Goal: Check status

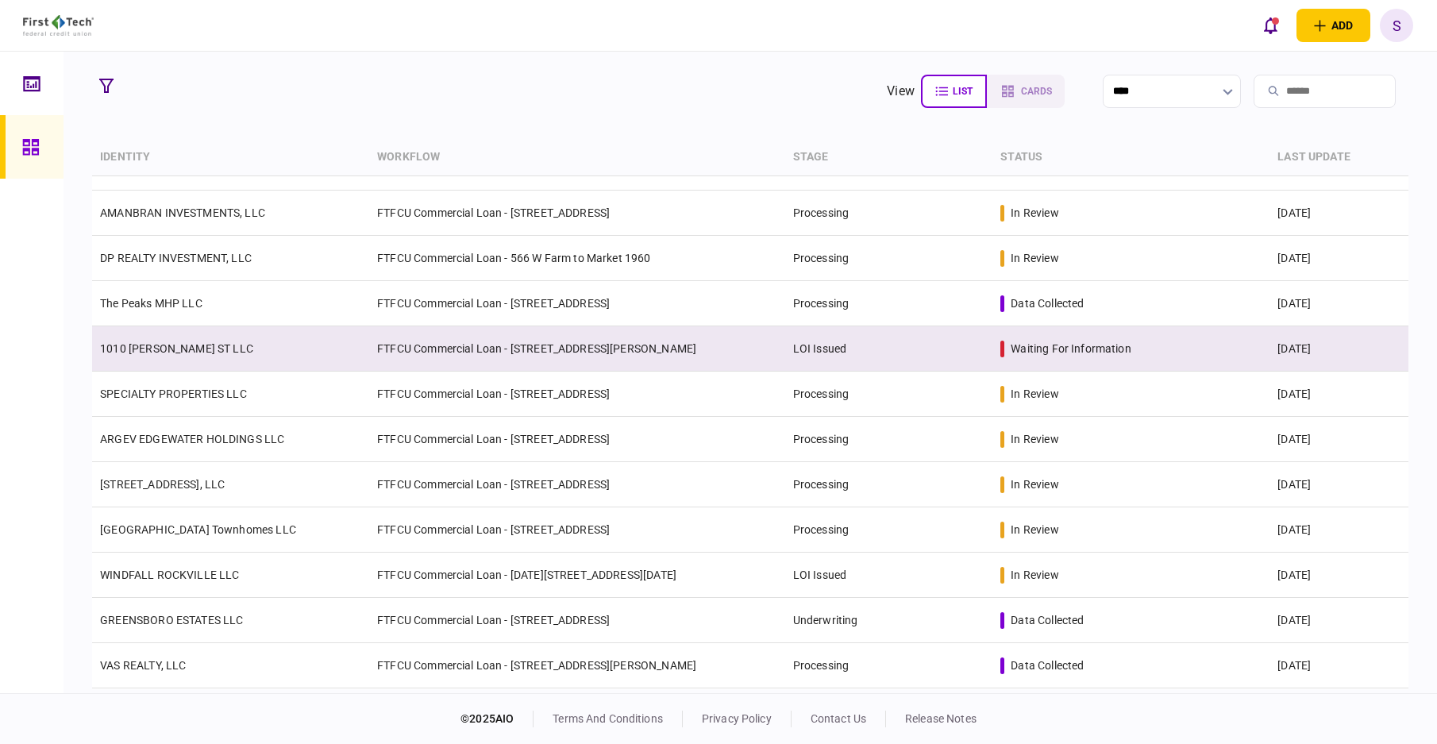
scroll to position [159, 0]
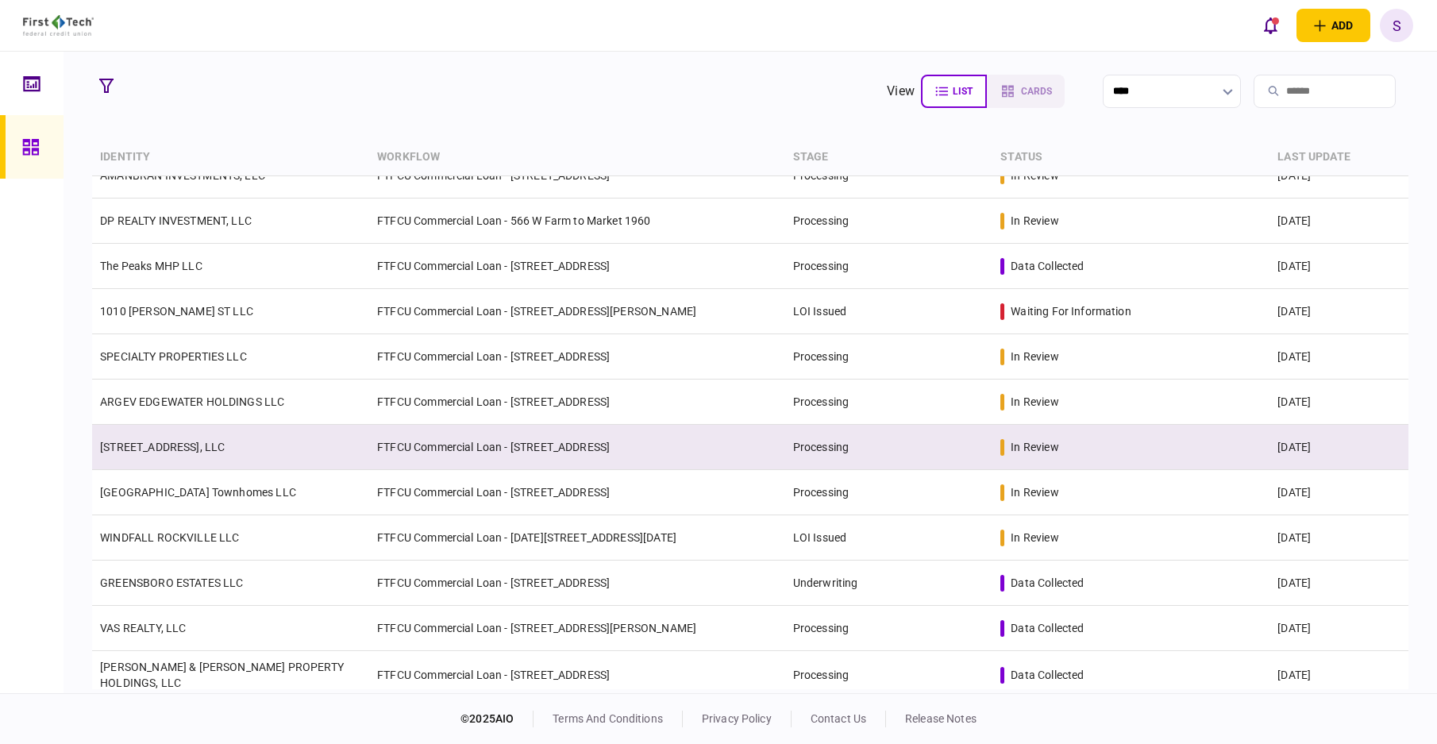
click at [265, 437] on td "[STREET_ADDRESS], LLC" at bounding box center [230, 447] width 277 height 45
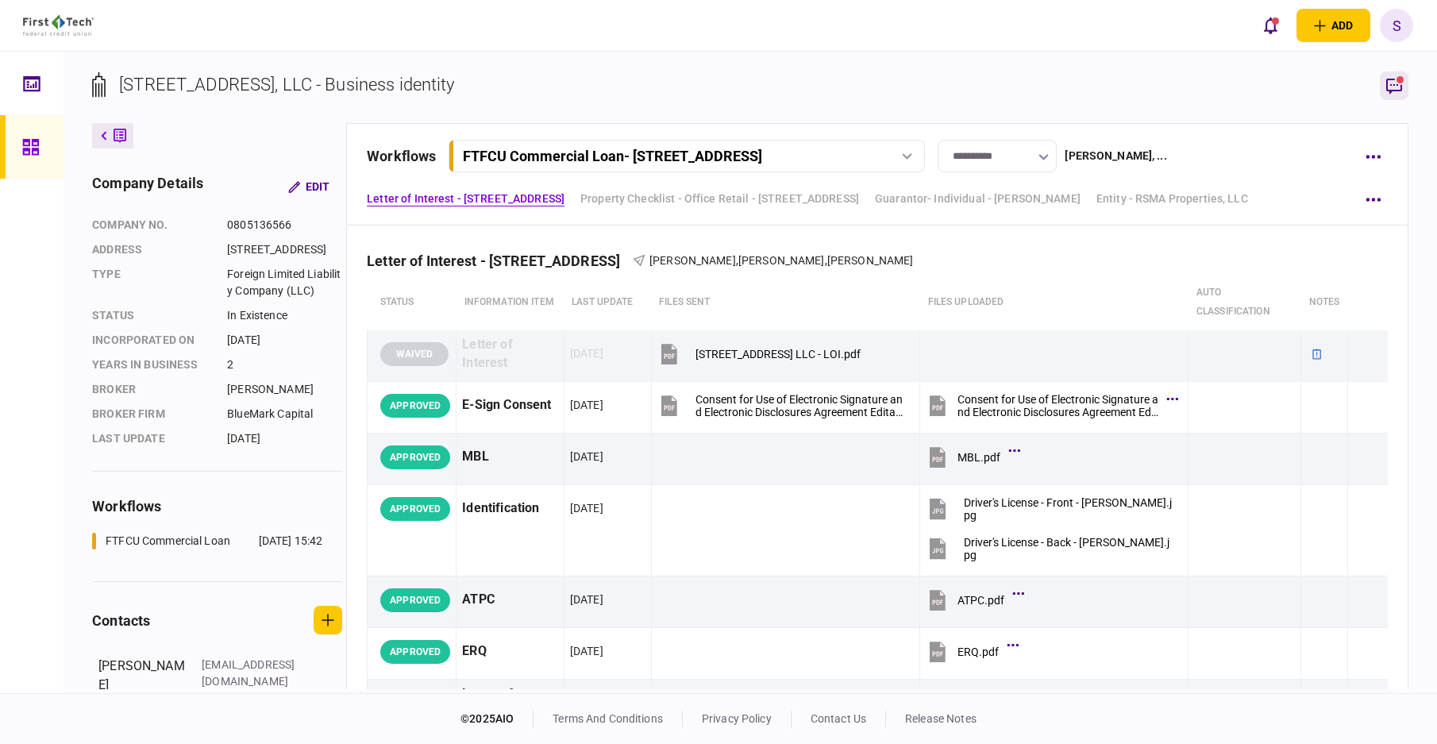
click at [1397, 83] on icon "button" at bounding box center [1393, 85] width 19 height 19
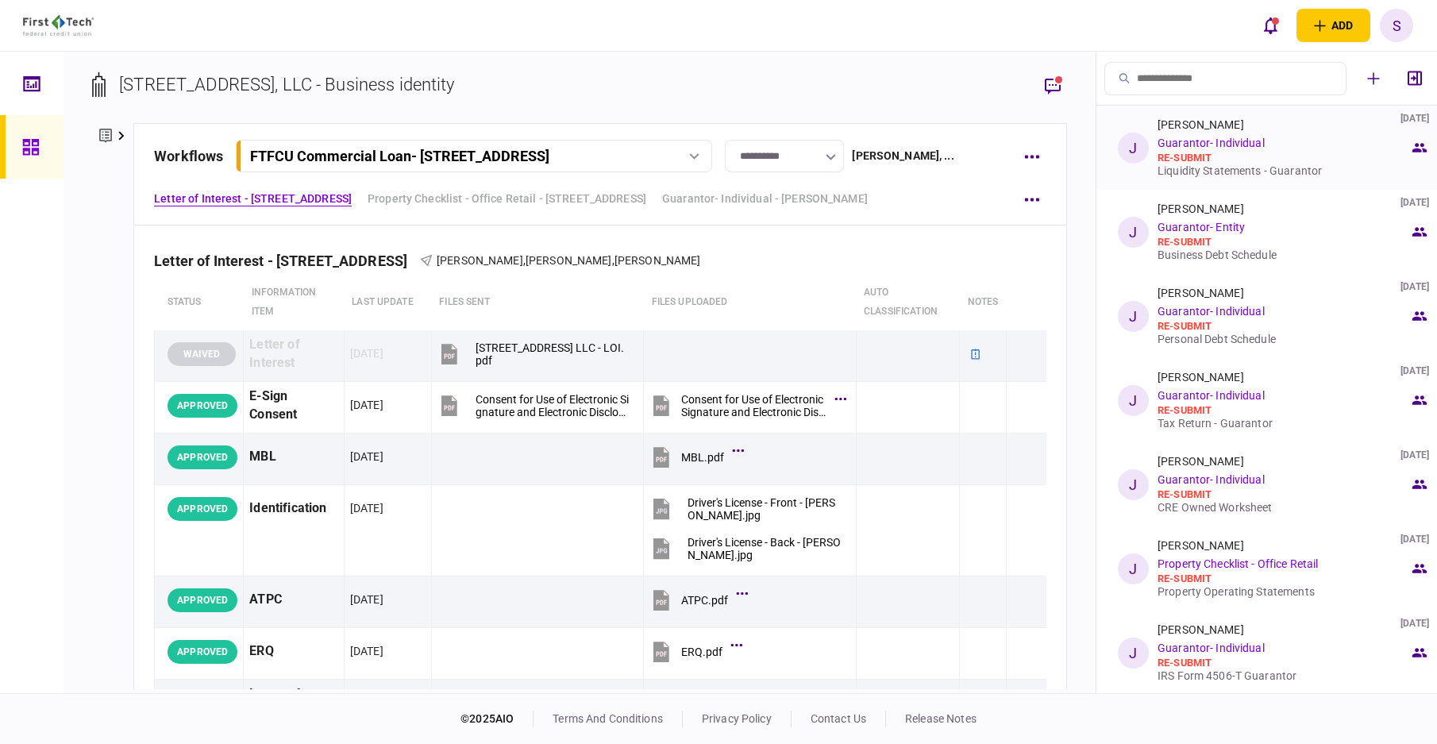
click at [1211, 153] on div "re-submit" at bounding box center [1283, 158] width 252 height 13
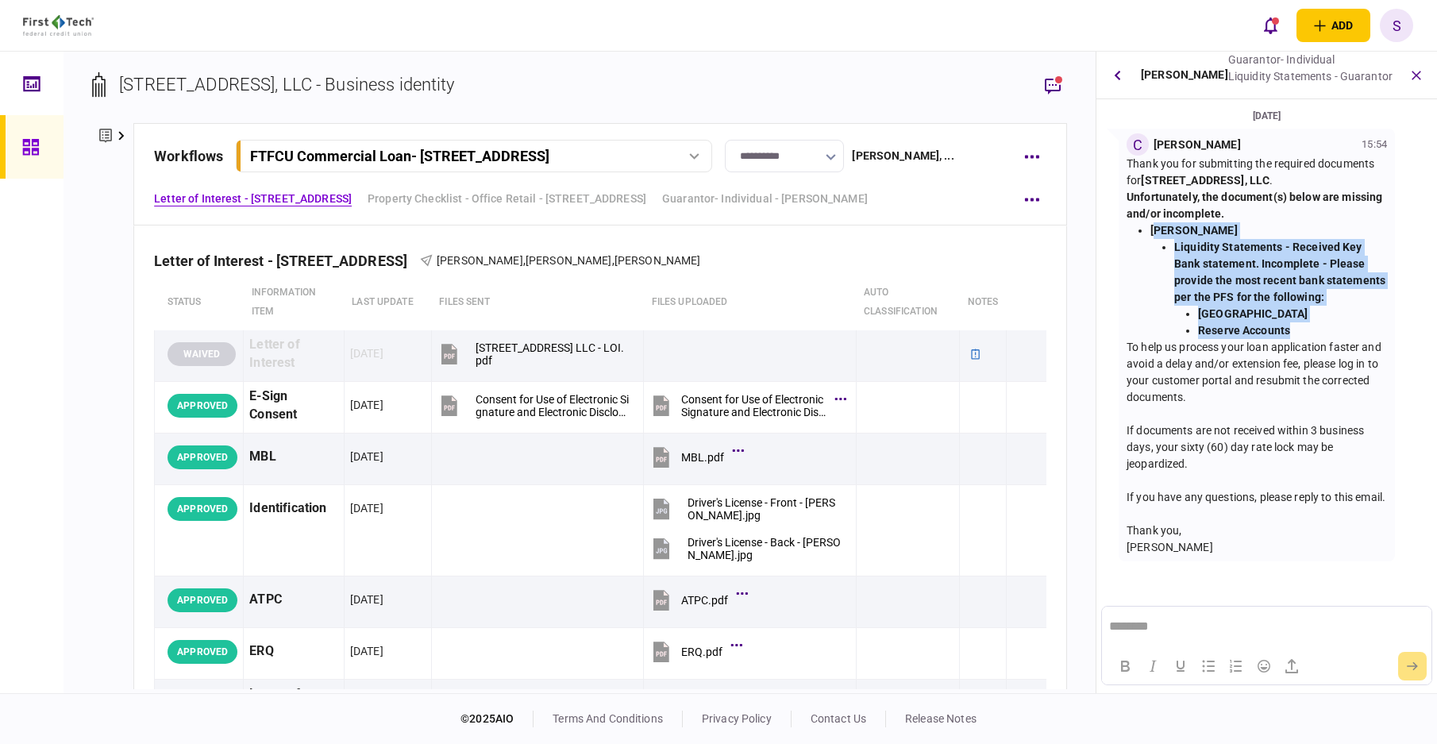
drag, startPoint x: 1156, startPoint y: 233, endPoint x: 1310, endPoint y: 325, distance: 179.8
click at [1310, 325] on li "[PERSON_NAME] Liquidity Statements - Received Key Bank statement. Incomplete - …" at bounding box center [1268, 280] width 237 height 117
copy li "[PERSON_NAME] Liquidity Statements - Received Key Bank statement. Incomplete - …"
click at [1116, 75] on icon "button" at bounding box center [1117, 75] width 6 height 10
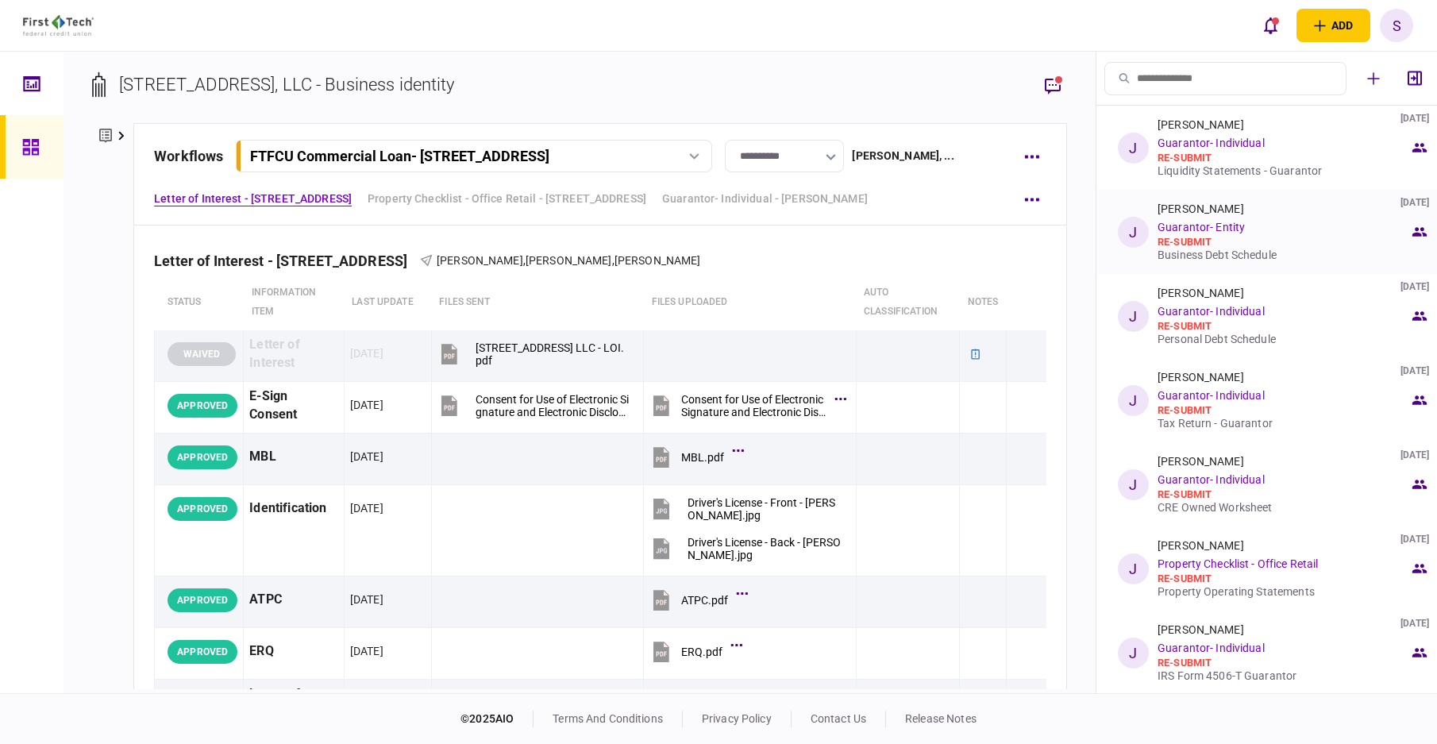
drag, startPoint x: 1208, startPoint y: 225, endPoint x: 1215, endPoint y: 220, distance: 9.1
click at [1208, 225] on link "Guarantor- Entity" at bounding box center [1200, 227] width 87 height 13
click at [1214, 216] on div "[PERSON_NAME] [DATE] Guarantor- Entity re-submit Business Debt Schedule" at bounding box center [1283, 231] width 252 height 59
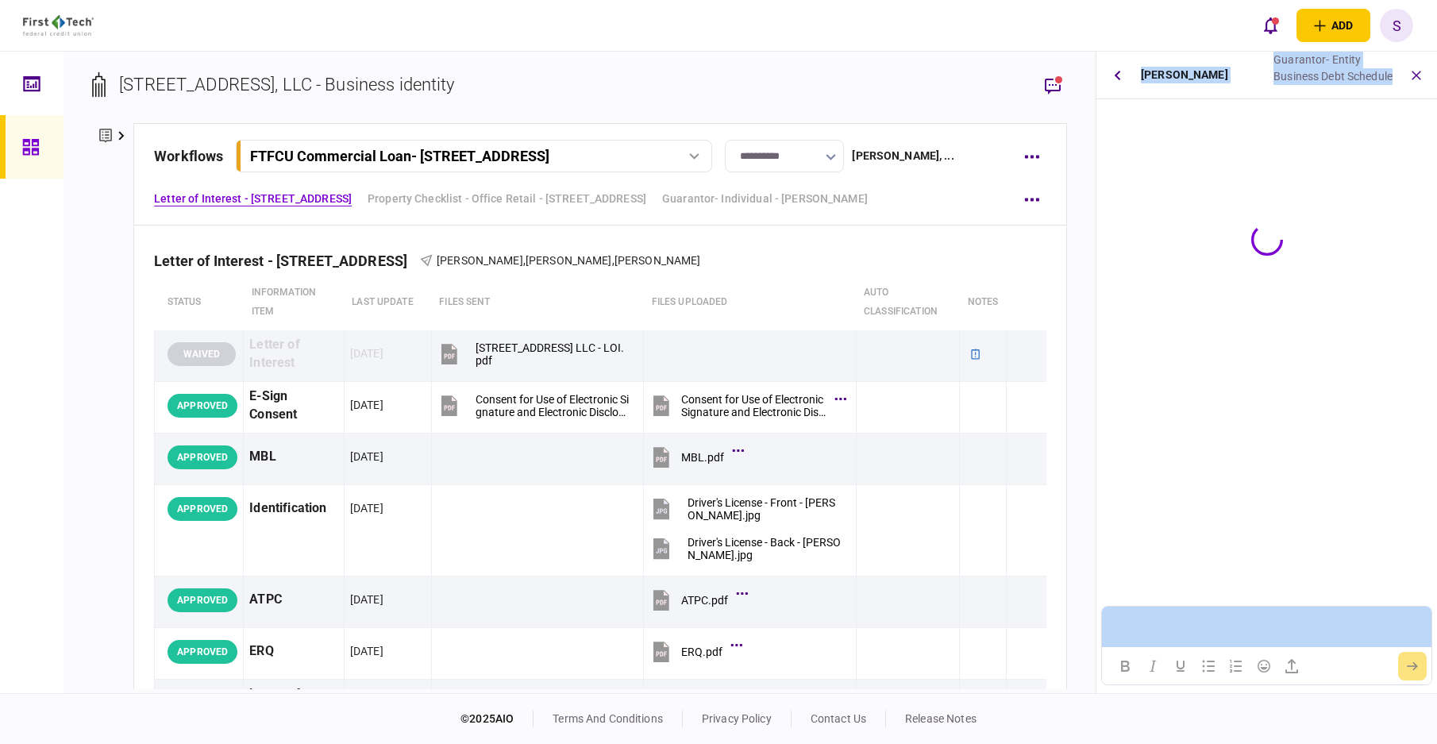
click at [1214, 215] on div "[PERSON_NAME] Guarantor- Entity Business Debt Schedule" at bounding box center [1266, 372] width 341 height 641
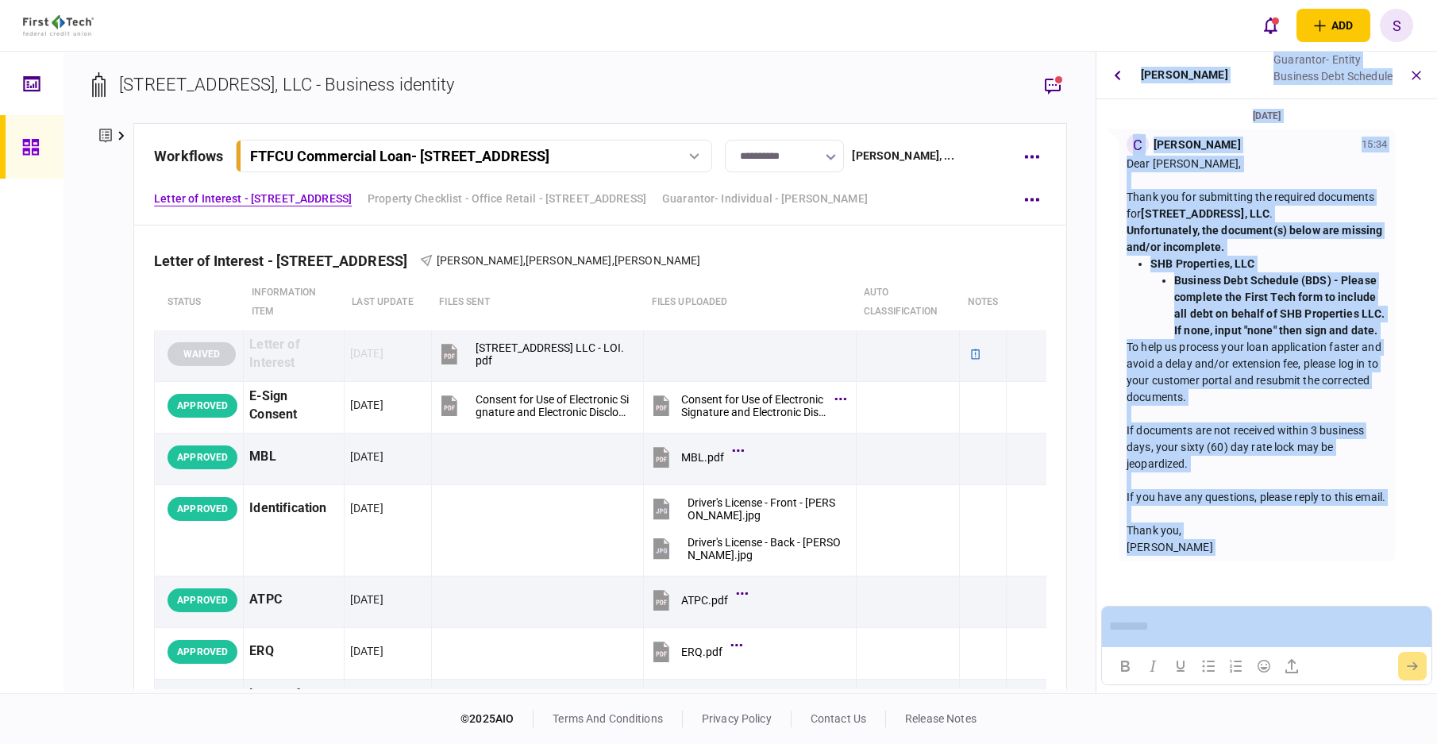
click at [1266, 421] on div "Dear [PERSON_NAME], Thank you for submitting the required documents for [STREET…" at bounding box center [1256, 356] width 260 height 400
click at [1259, 310] on strong "Business Debt Schedule (BDS) - Please complete the First Tech form to include a…" at bounding box center [1279, 305] width 210 height 63
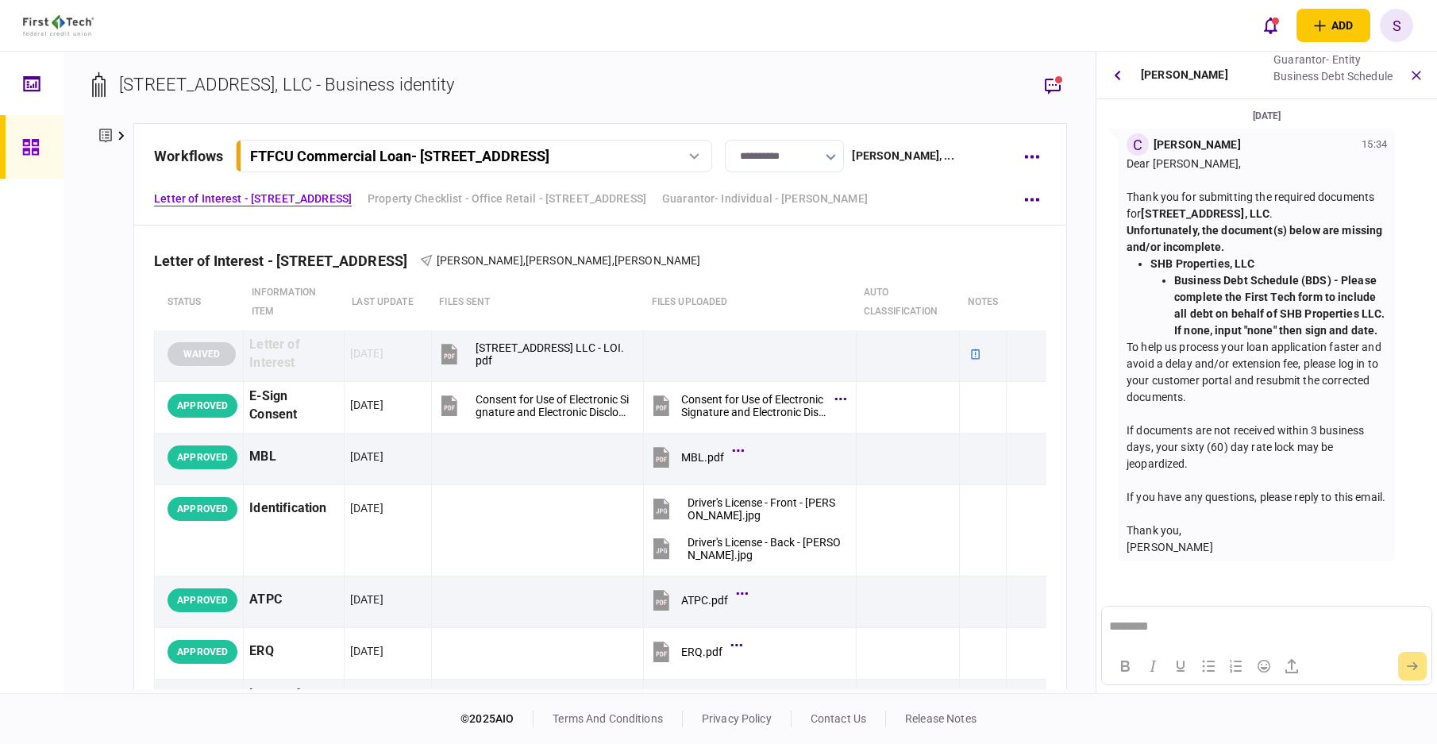
drag, startPoint x: 1151, startPoint y: 265, endPoint x: 1385, endPoint y: 323, distance: 241.2
click at [1385, 323] on div "C [PERSON_NAME] 15:34 Dear [PERSON_NAME], Thank you for submitting the required…" at bounding box center [1256, 345] width 276 height 433
copy li "SHB Properties, LLC Business Debt Schedule (BDS) - Please complete the First Te…"
click at [1122, 80] on button "button" at bounding box center [1117, 75] width 29 height 29
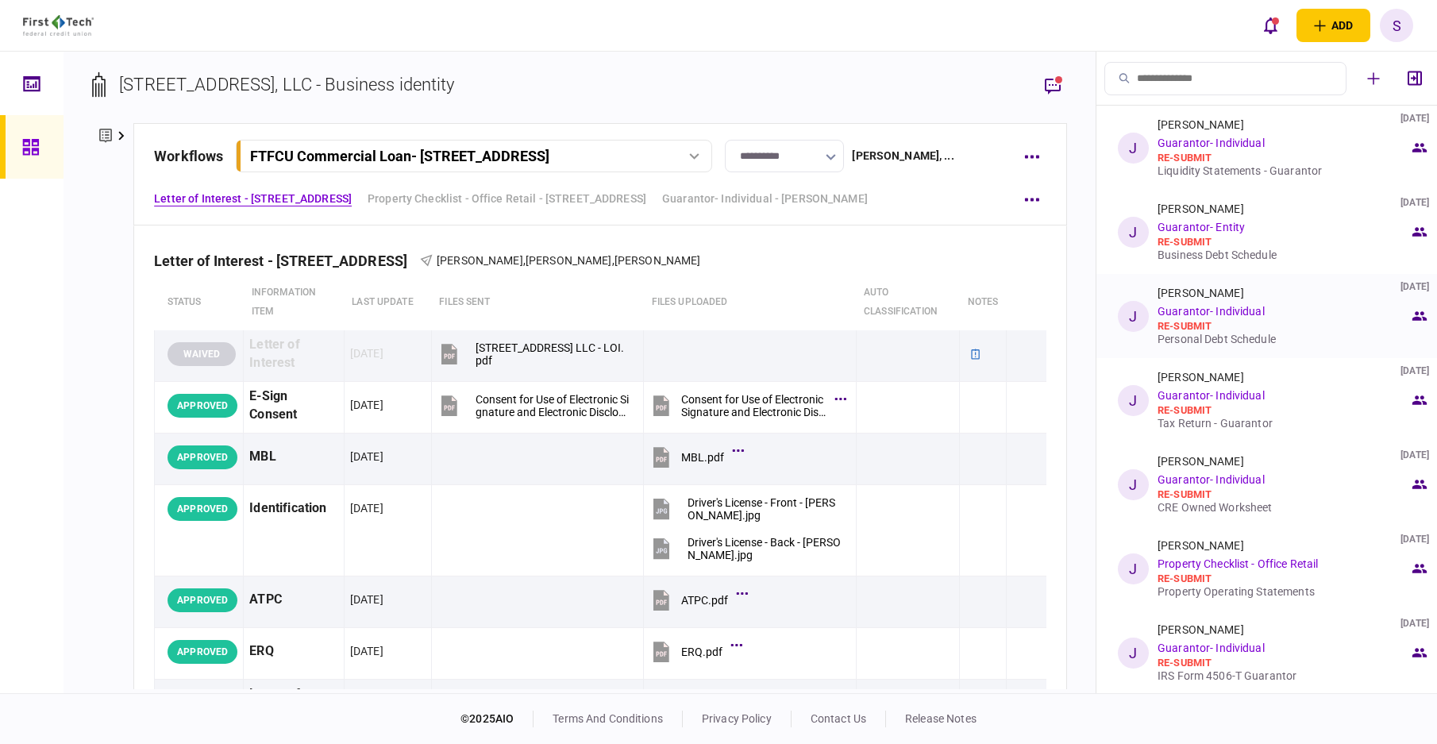
click at [1213, 325] on div "re-submit" at bounding box center [1283, 326] width 252 height 13
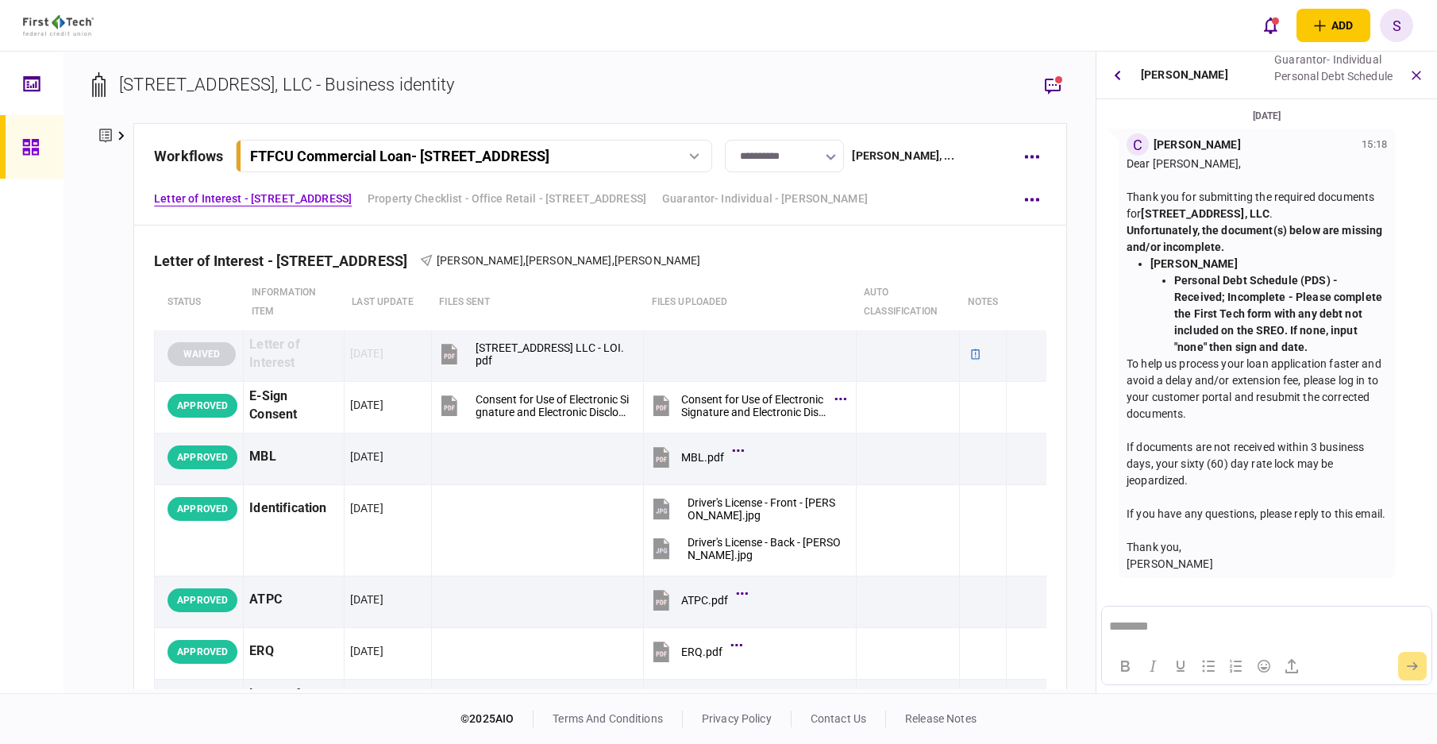
scroll to position [2, 0]
drag, startPoint x: 1177, startPoint y: 266, endPoint x: 1371, endPoint y: 350, distance: 211.2
click at [1371, 350] on li "[PERSON_NAME] Personal Debt Schedule (PDS) - Received; Incomplete - Please comp…" at bounding box center [1268, 306] width 237 height 100
copy li "[PERSON_NAME] Personal Debt Schedule (PDS) - Received; Incomplete - Please comp…"
click at [1116, 75] on icon "button" at bounding box center [1117, 75] width 6 height 10
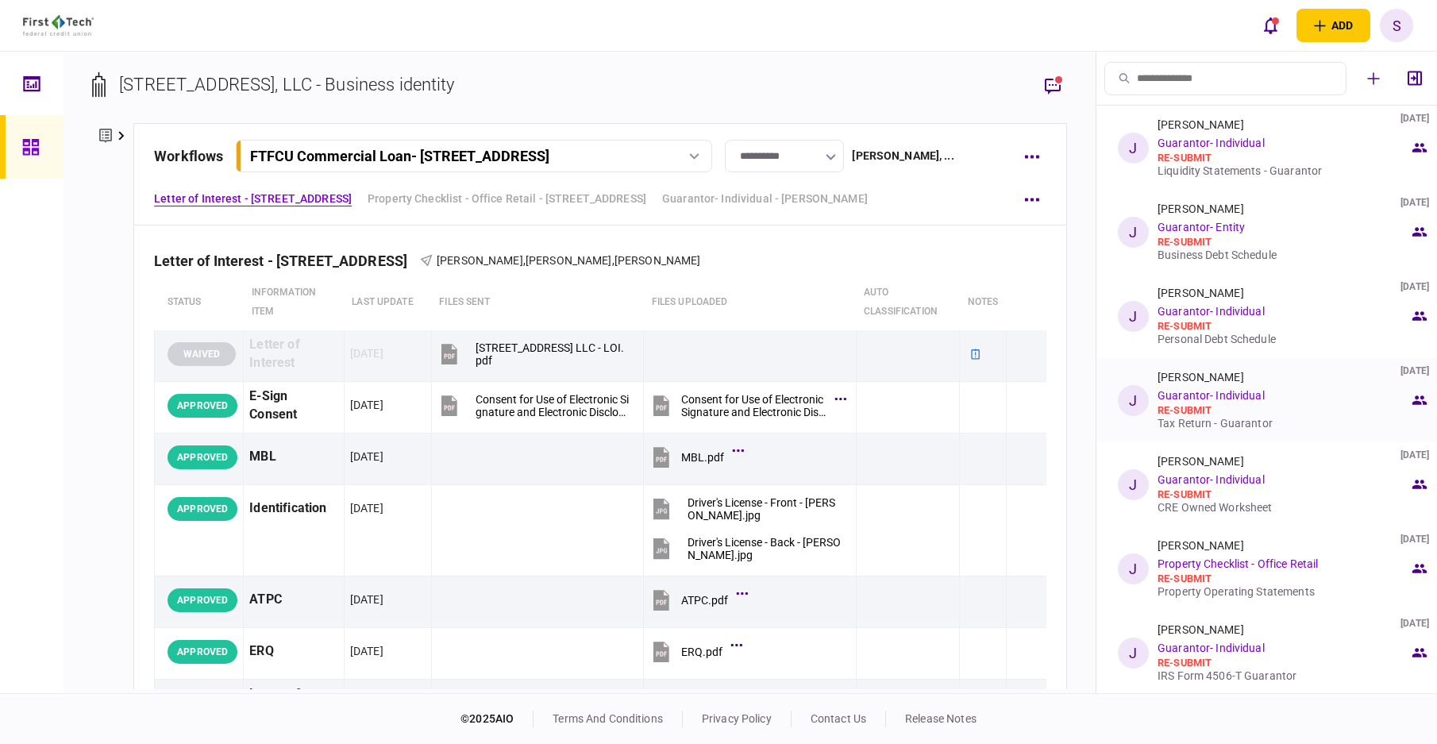
click at [1195, 391] on link "Guarantor- Individual" at bounding box center [1210, 395] width 107 height 13
click at [1184, 401] on link "Guarantor- Individual" at bounding box center [1210, 395] width 107 height 13
click at [1225, 410] on div "re-submit" at bounding box center [1283, 410] width 252 height 13
click at [1225, 409] on div "Messages for step J [PERSON_NAME] [DATE] Guarantor- Individual re-submit Liquid…" at bounding box center [1266, 372] width 341 height 641
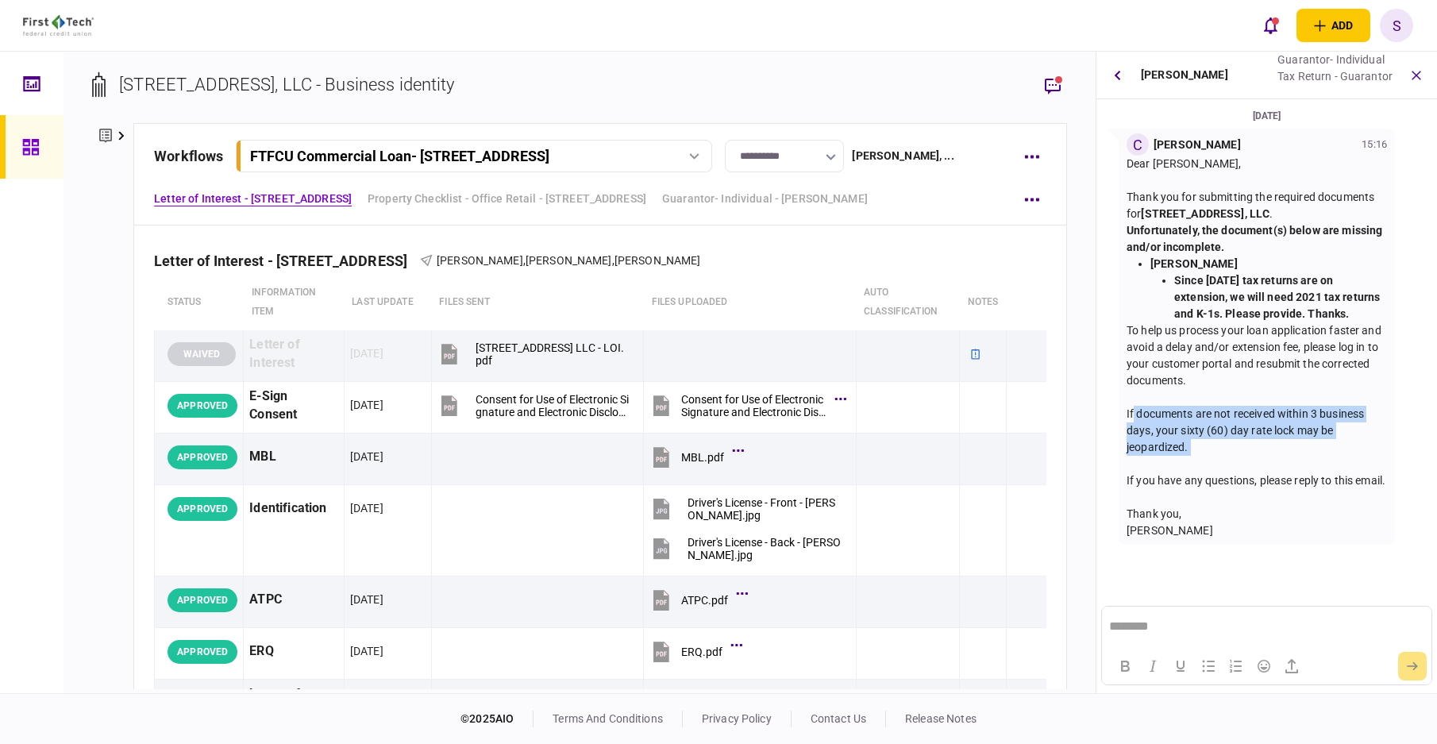
click at [1225, 409] on div "If documents are not received within 3 business days, your sixty (60) day rate …" at bounding box center [1256, 431] width 260 height 50
click at [1249, 479] on div "If you have any questions, please reply to this email." at bounding box center [1256, 480] width 260 height 17
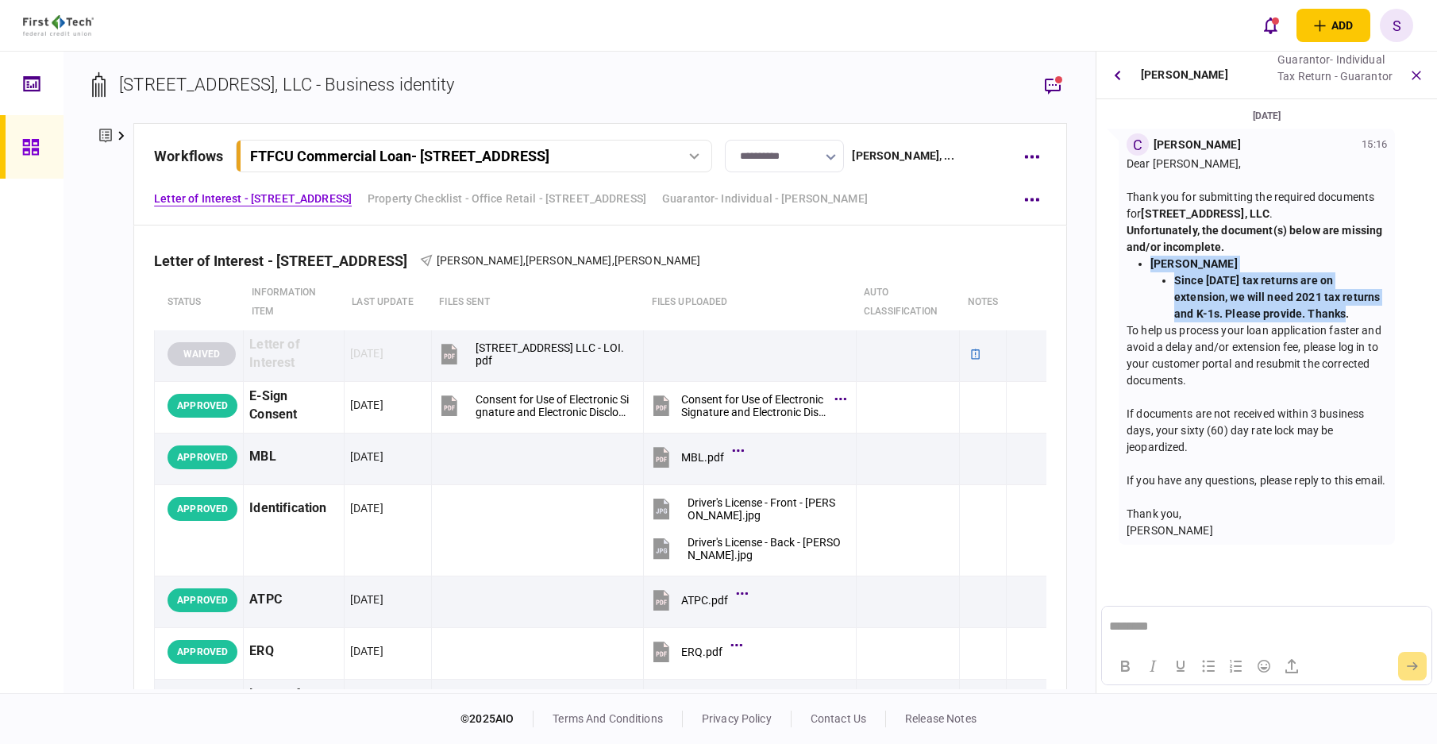
drag, startPoint x: 1155, startPoint y: 262, endPoint x: 1341, endPoint y: 314, distance: 192.8
click at [1341, 314] on li "[PERSON_NAME] Since [DATE] tax returns are on extension, we will need 2021 tax …" at bounding box center [1268, 289] width 237 height 67
copy li "[PERSON_NAME] Since [DATE] tax returns are on extension, we will need 2021 tax …"
click at [1127, 75] on button "button" at bounding box center [1117, 75] width 29 height 29
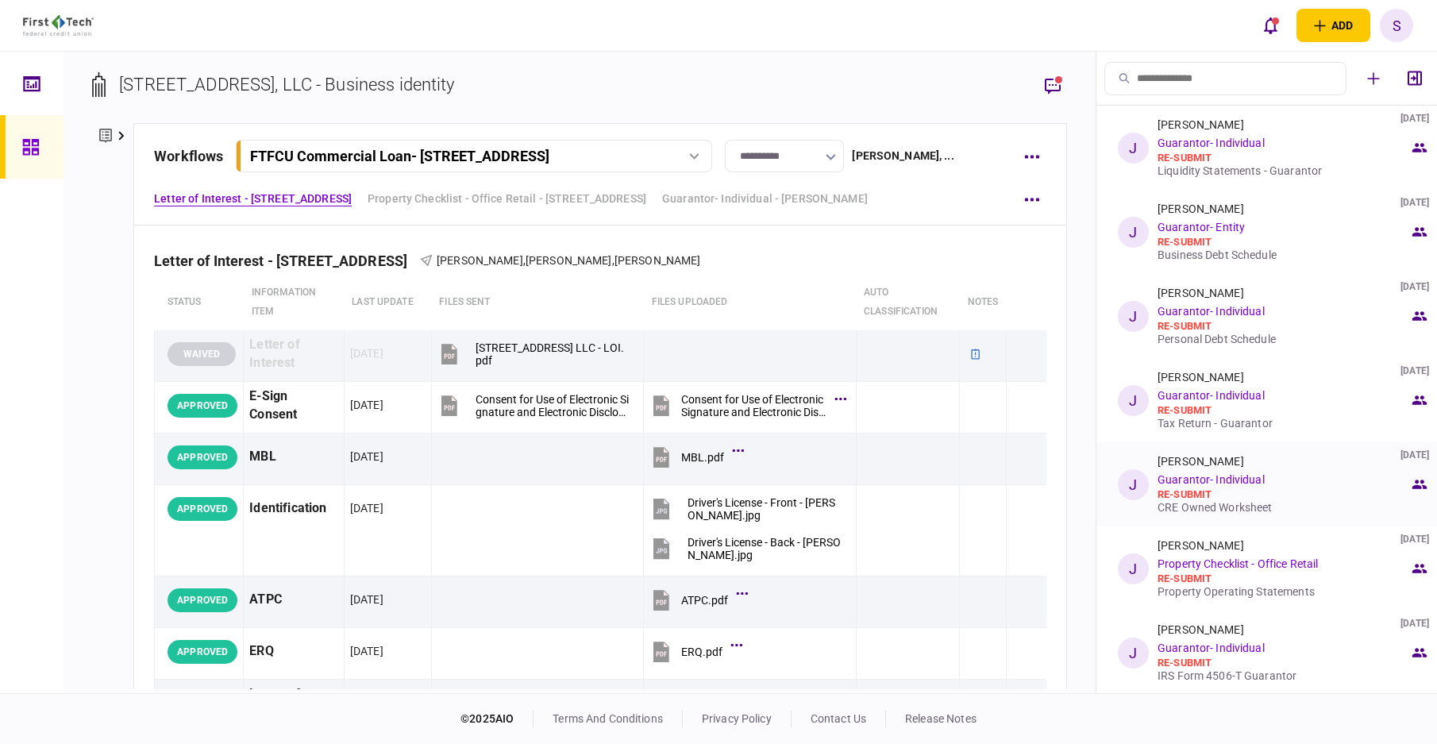
click at [1169, 470] on div "[PERSON_NAME] [DATE] Guarantor- Individual re-submit CRE Owned Worksheet" at bounding box center [1283, 484] width 252 height 59
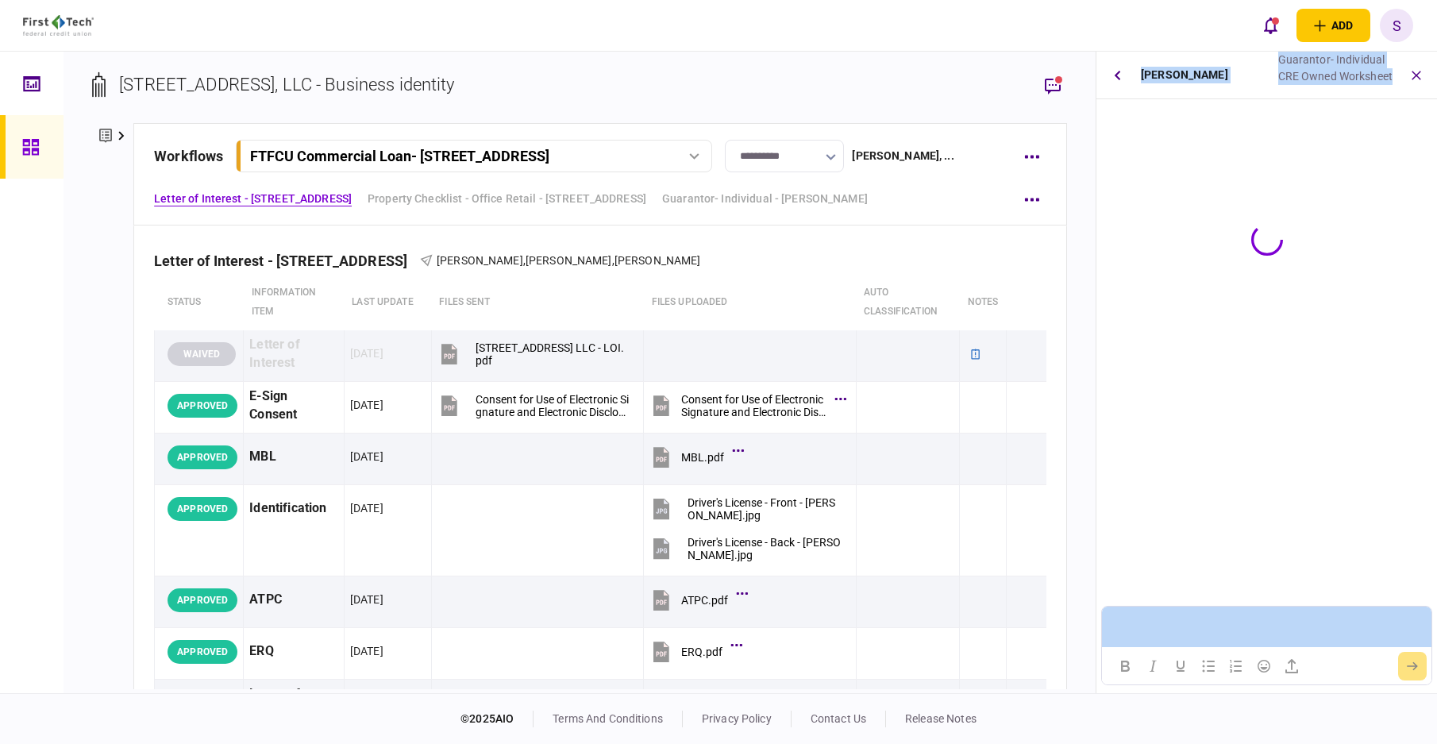
click at [1170, 469] on div "[PERSON_NAME] Guarantor- Individual CRE Owned Worksheet" at bounding box center [1266, 372] width 341 height 641
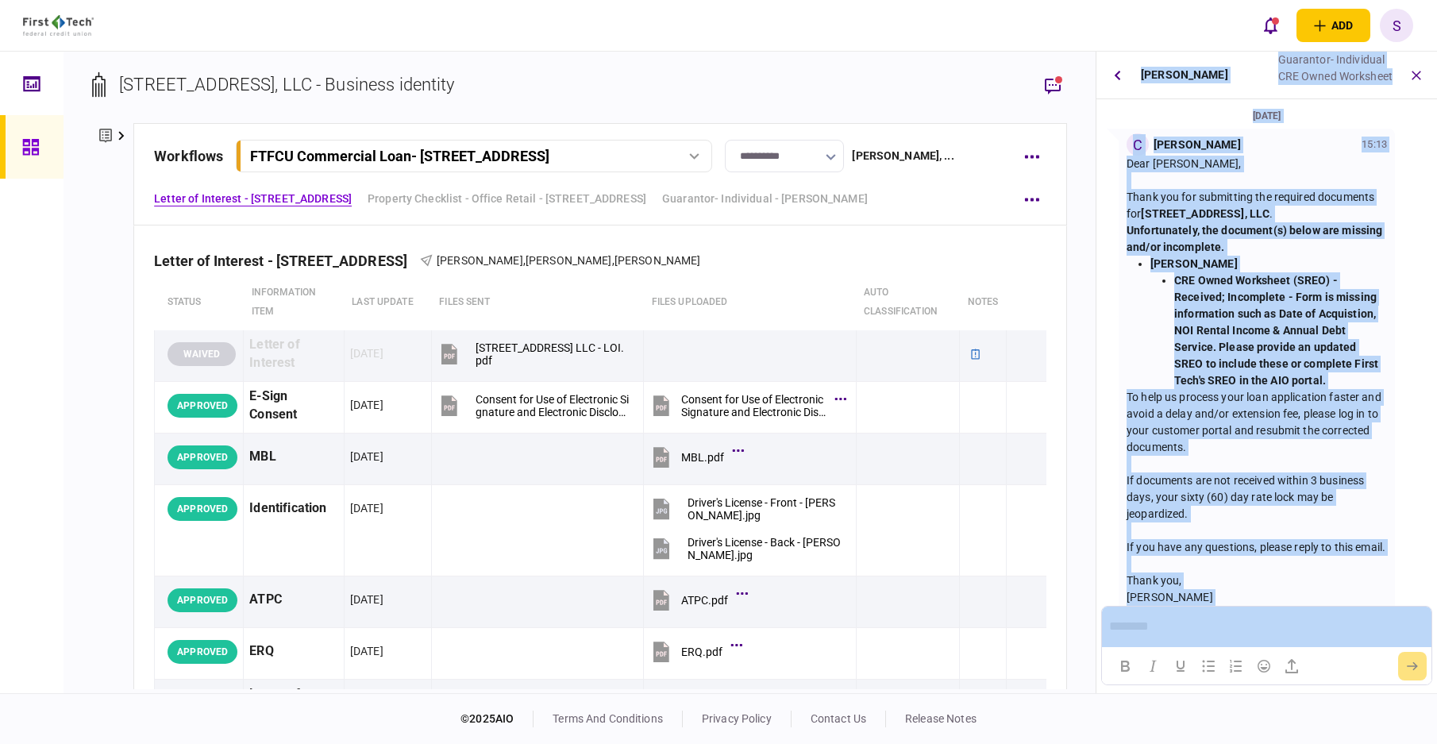
scroll to position [35, 0]
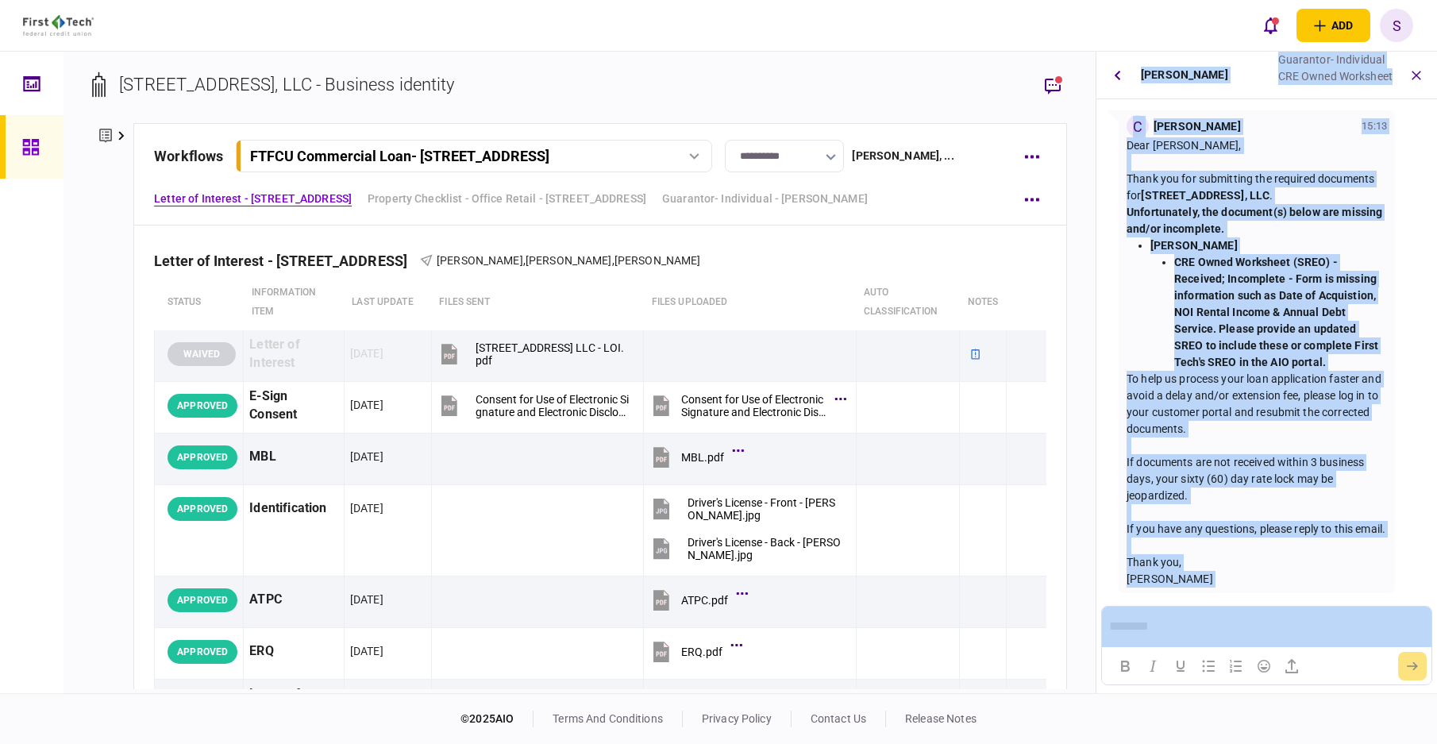
click at [1234, 375] on div "To help us process your loan application faster and avoid a delay and/or extens…" at bounding box center [1256, 404] width 260 height 67
drag, startPoint x: 1155, startPoint y: 229, endPoint x: 1345, endPoint y: 345, distance: 222.3
click at [1345, 345] on li "[PERSON_NAME] CRE Owned Worksheet (SREO) - Received; Incomplete - Form is missi…" at bounding box center [1268, 303] width 237 height 133
click at [1277, 265] on strong "CRE Owned Worksheet (SREO) - Received; Incomplete - Form is missing information…" at bounding box center [1276, 312] width 204 height 113
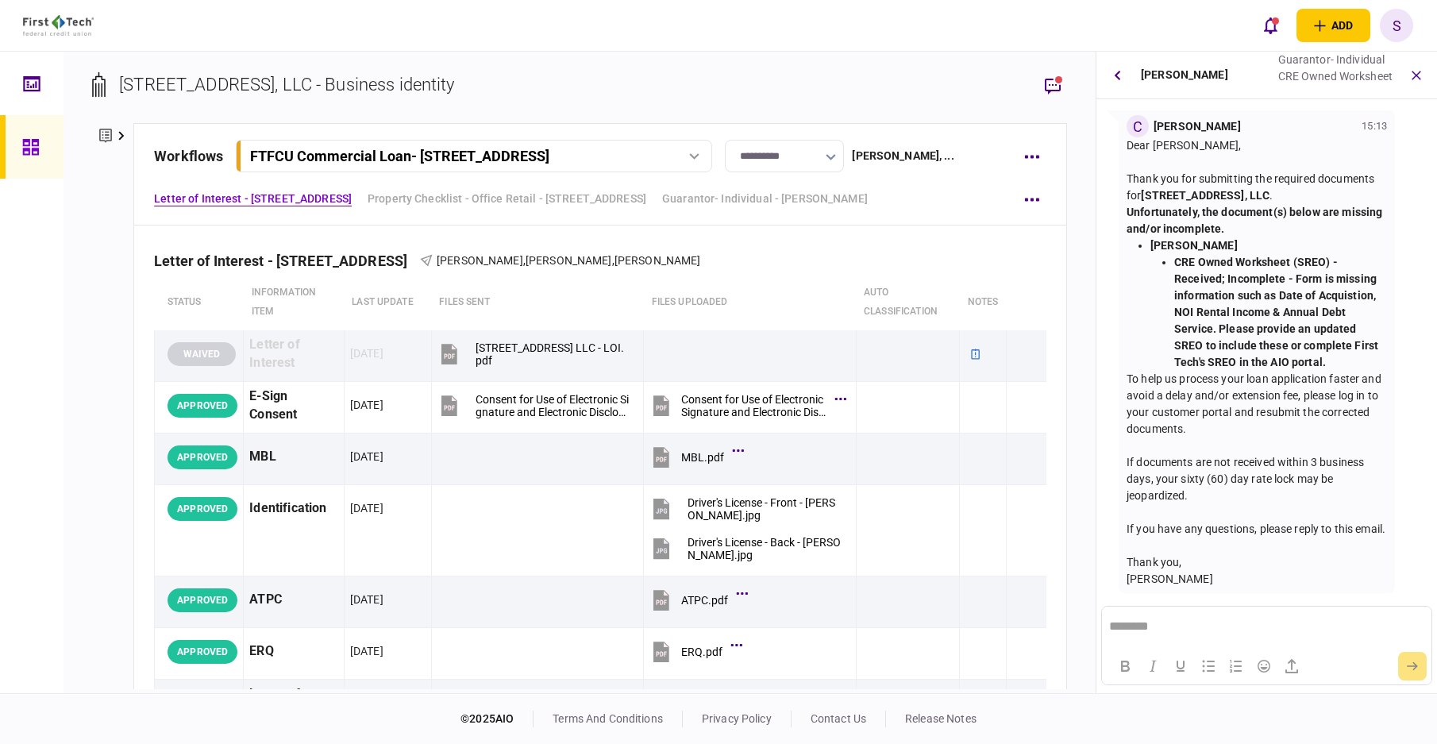
click at [1176, 256] on strong "CRE Owned Worksheet (SREO) - Received; Incomplete - Form is missing information…" at bounding box center [1276, 312] width 204 height 113
drag, startPoint x: 1176, startPoint y: 244, endPoint x: 1346, endPoint y: 351, distance: 200.8
click at [1346, 351] on li "CRE Owned Worksheet (SREO) - Received; Incomplete - Form is missing information…" at bounding box center [1280, 312] width 213 height 117
copy strong "CRE Owned Worksheet (SREO) - Received; Incomplete - Form is missing information…"
click at [1120, 75] on icon "button" at bounding box center [1117, 75] width 6 height 10
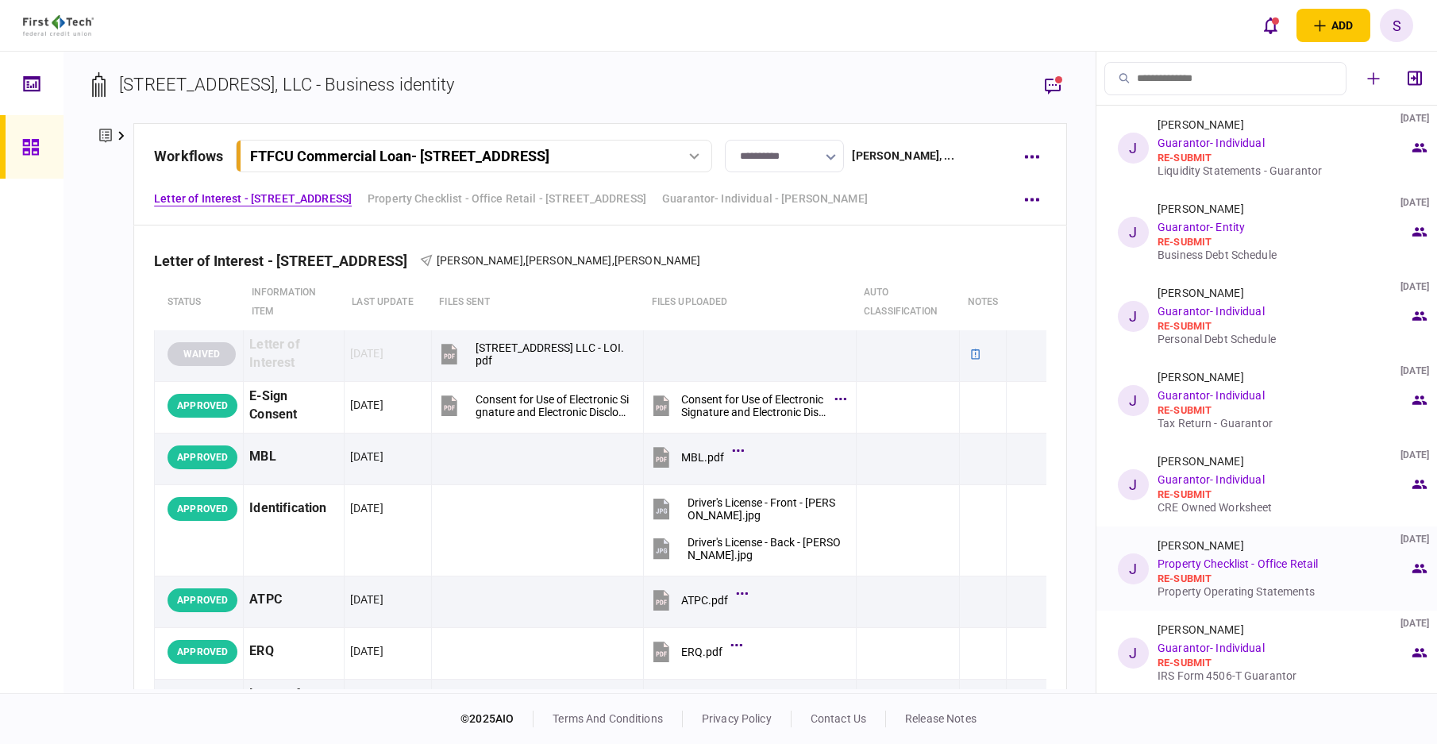
click at [1192, 571] on div "[PERSON_NAME] [DATE] Property Checklist - Office Retail re-submit Property Oper…" at bounding box center [1283, 568] width 252 height 59
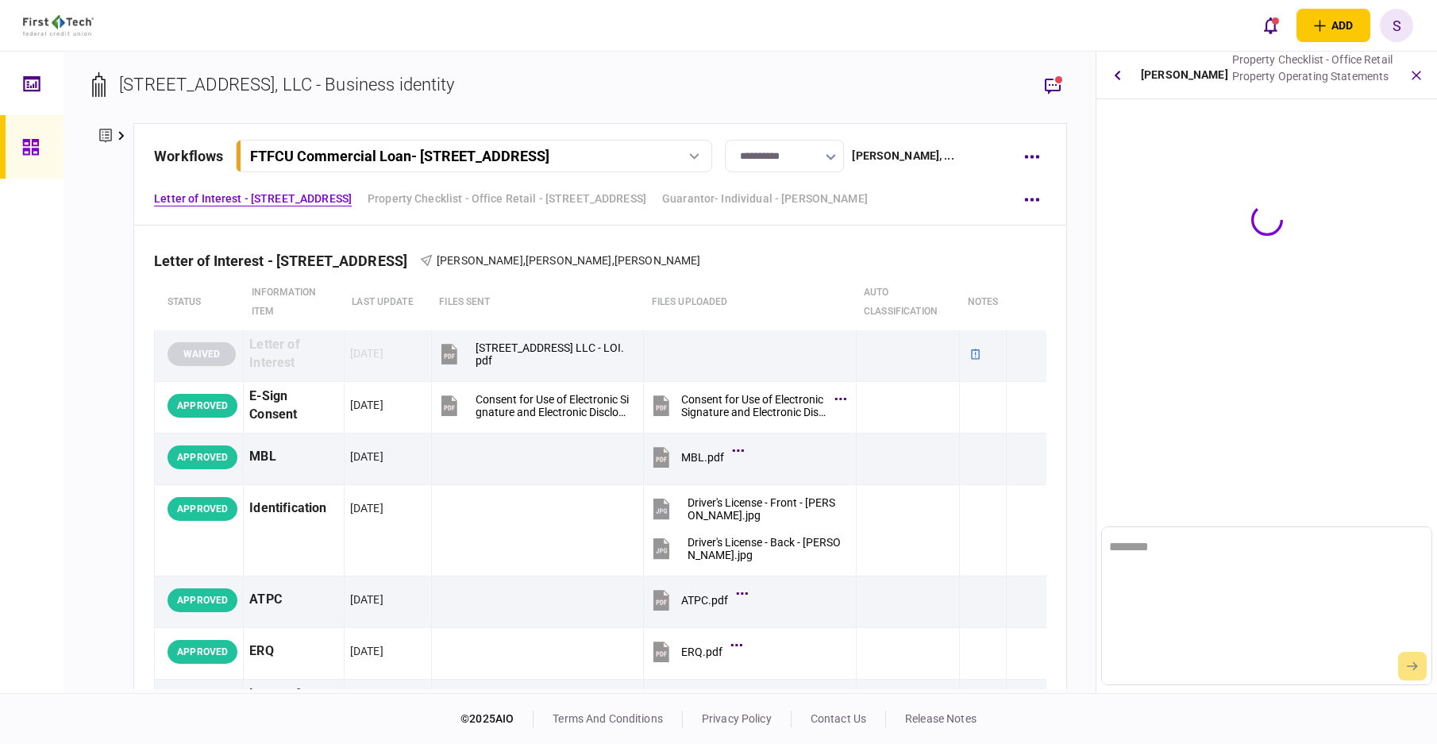
scroll to position [0, 0]
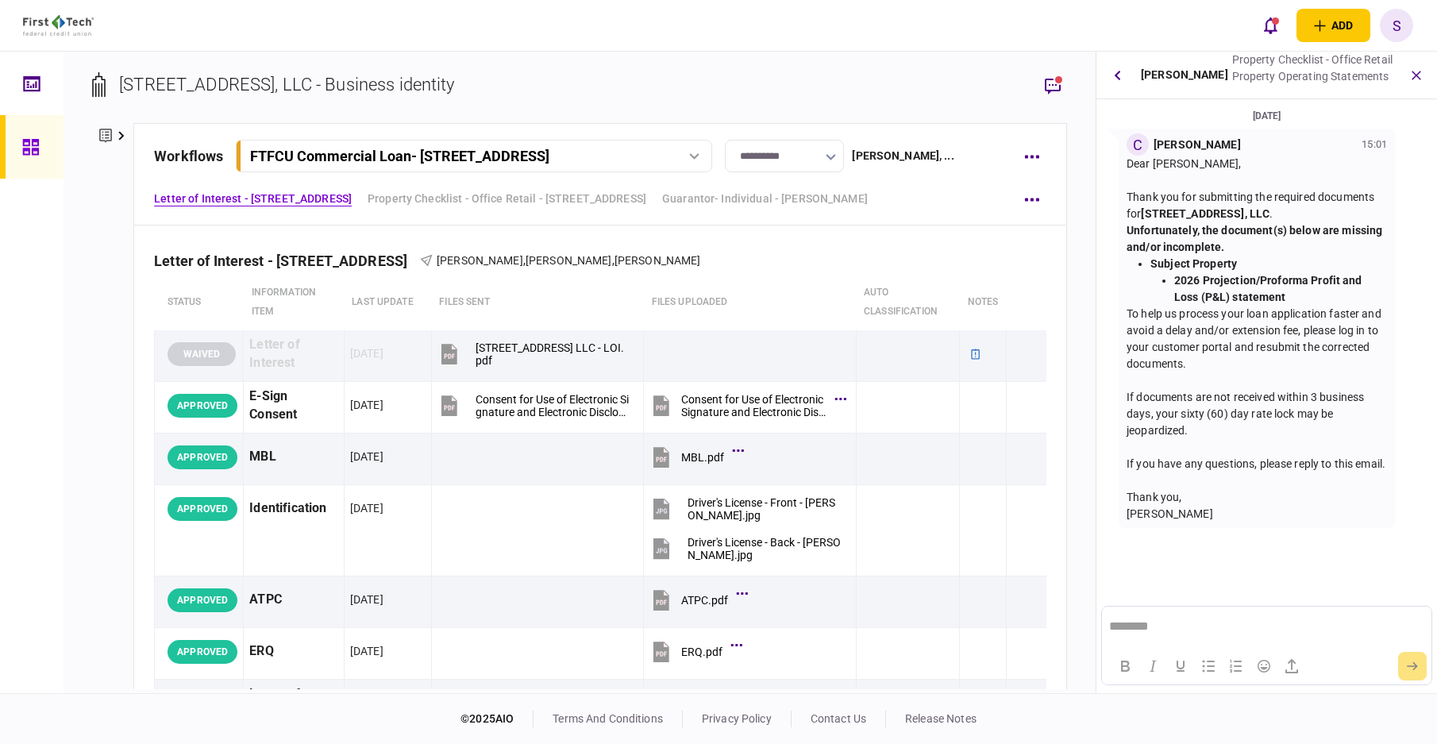
click at [1219, 282] on strong "2026 Projection/Proforma Profit and Loss (P&L) statement" at bounding box center [1268, 288] width 188 height 29
click at [1149, 260] on ul "Subject Property 2026 Projection/Proforma Profit and Loss (P&L) statement" at bounding box center [1256, 281] width 260 height 50
drag, startPoint x: 1153, startPoint y: 266, endPoint x: 1290, endPoint y: 291, distance: 138.9
click at [1290, 291] on li "Subject Property 2026 Projection/Proforma Profit and Loss (P&L) statement" at bounding box center [1268, 281] width 237 height 50
copy li "Subject Property 2026 Projection/Proforma Profit and Loss (P&L) statement"
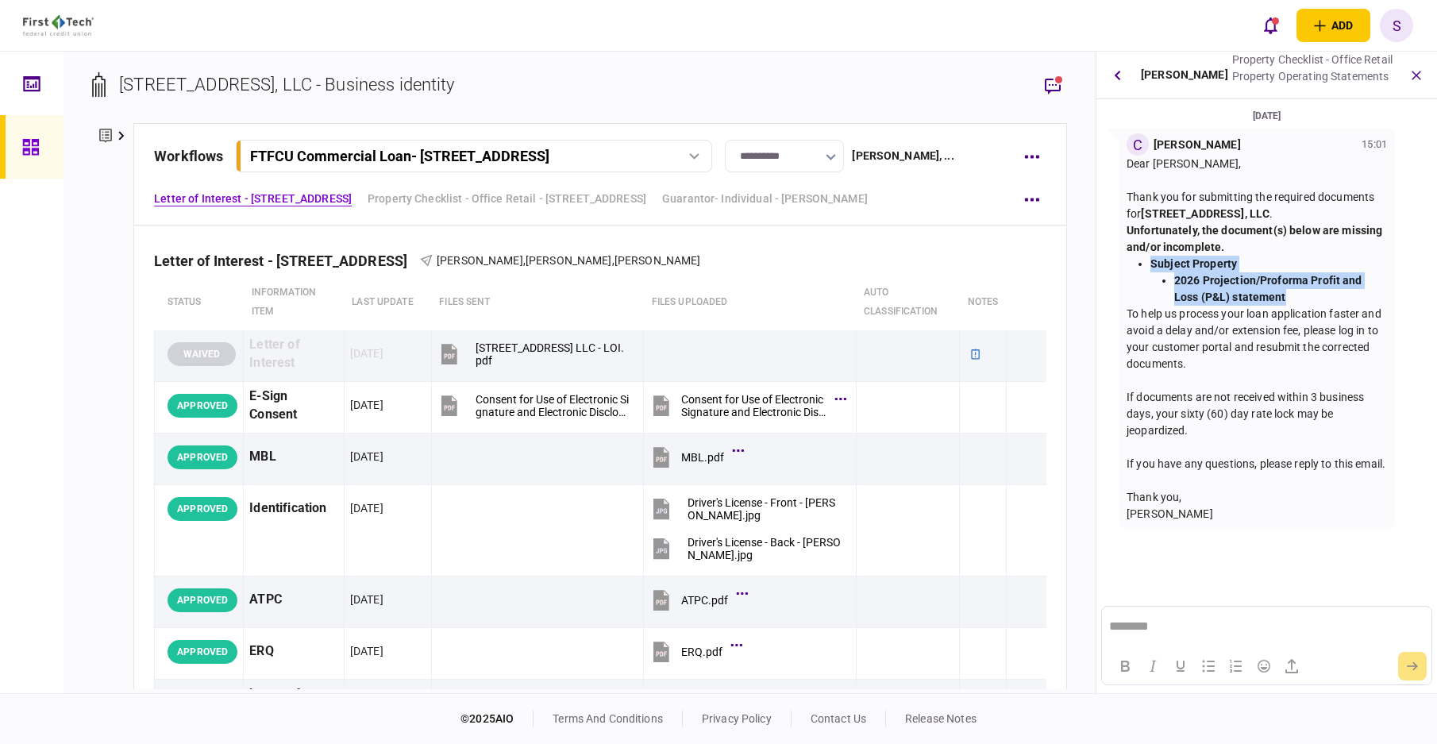
click at [1123, 74] on button "button" at bounding box center [1117, 75] width 29 height 29
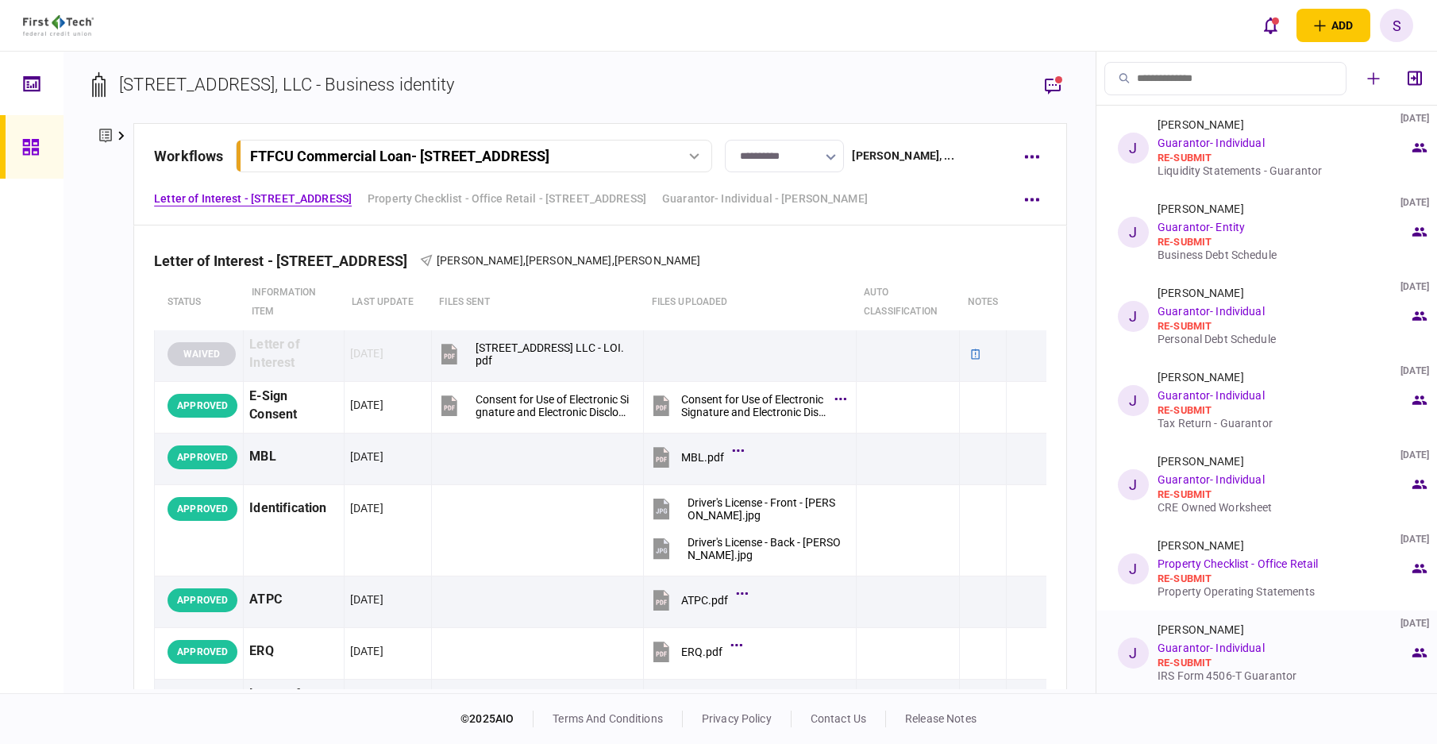
click at [1191, 657] on div "re-submit" at bounding box center [1283, 662] width 252 height 13
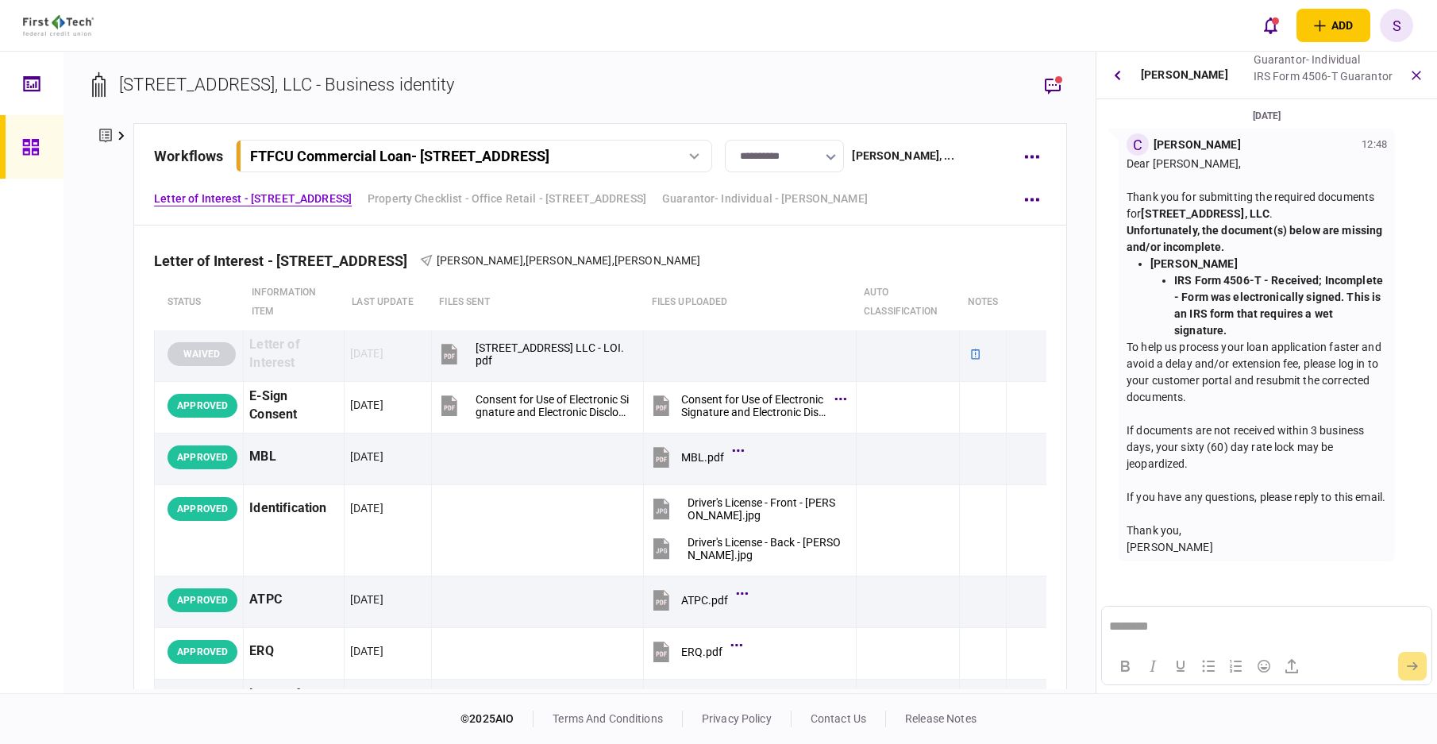
click at [1216, 294] on strong "IRS Form 4506-T - Received; Incomplete - Form was electronically signed. This i…" at bounding box center [1278, 305] width 209 height 63
drag, startPoint x: 1175, startPoint y: 280, endPoint x: 1250, endPoint y: 325, distance: 87.5
click at [1250, 325] on li "IRS Form 4506-T - Received; Incomplete - Form was electronically signed. This i…" at bounding box center [1280, 305] width 213 height 67
copy strong "IRS Form 4506-T - Received; Incomplete - Form was electronically signed. This i…"
drag, startPoint x: 1118, startPoint y: 77, endPoint x: 1104, endPoint y: 78, distance: 14.3
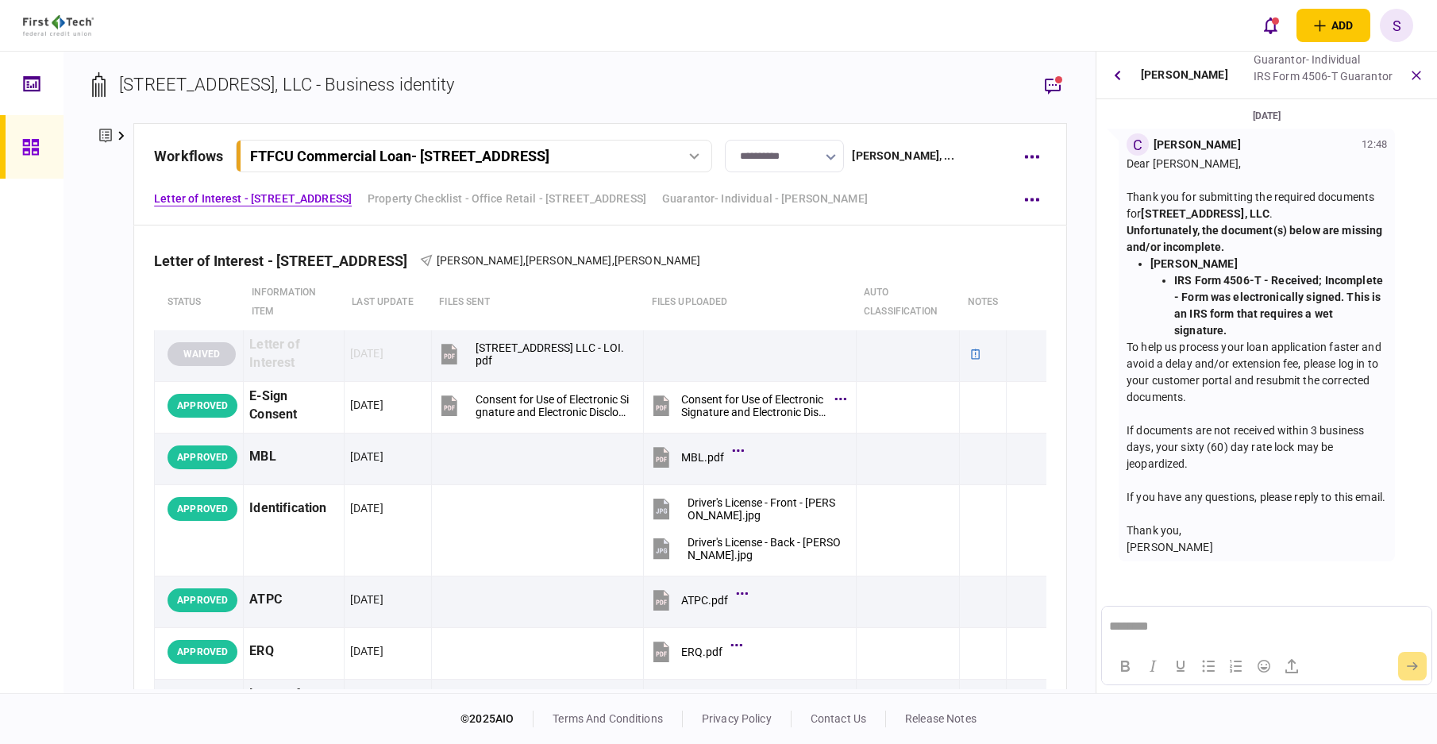
click at [1118, 77] on icon "button" at bounding box center [1117, 75] width 6 height 10
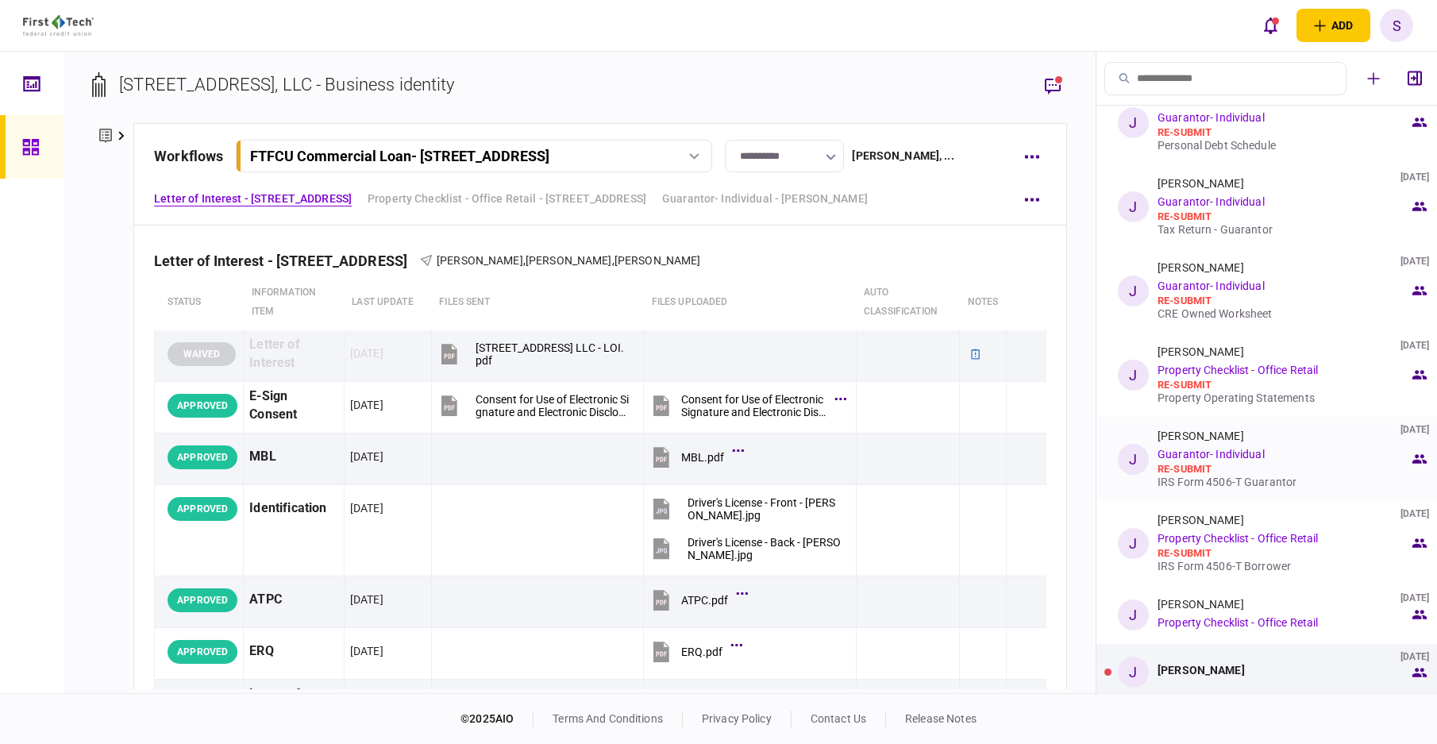
scroll to position [201, 0]
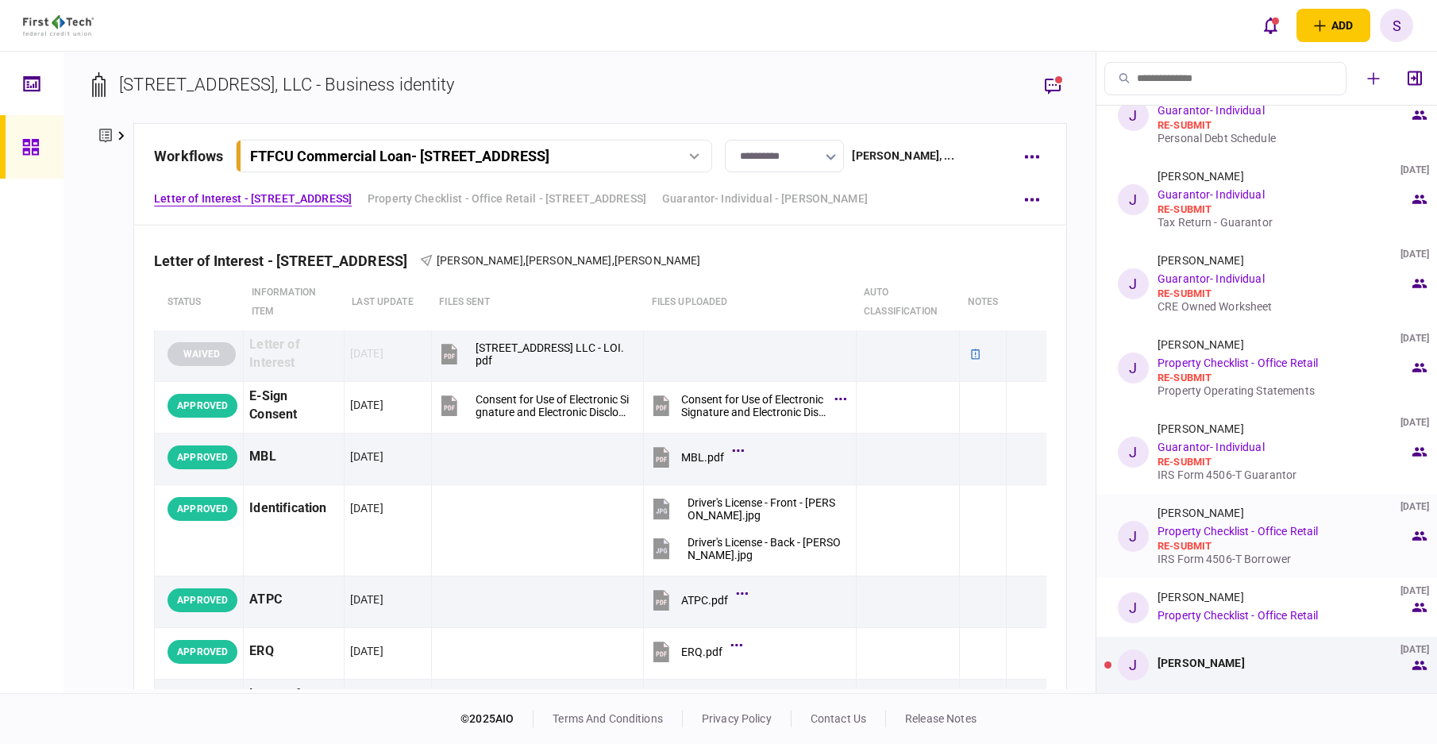
click at [1203, 533] on link "Property Checklist - Office Retail" at bounding box center [1237, 531] width 160 height 13
click at [1189, 537] on link "Property Checklist - Office Retail" at bounding box center [1237, 531] width 160 height 13
click at [1212, 532] on link "Property Checklist - Office Retail" at bounding box center [1237, 531] width 160 height 13
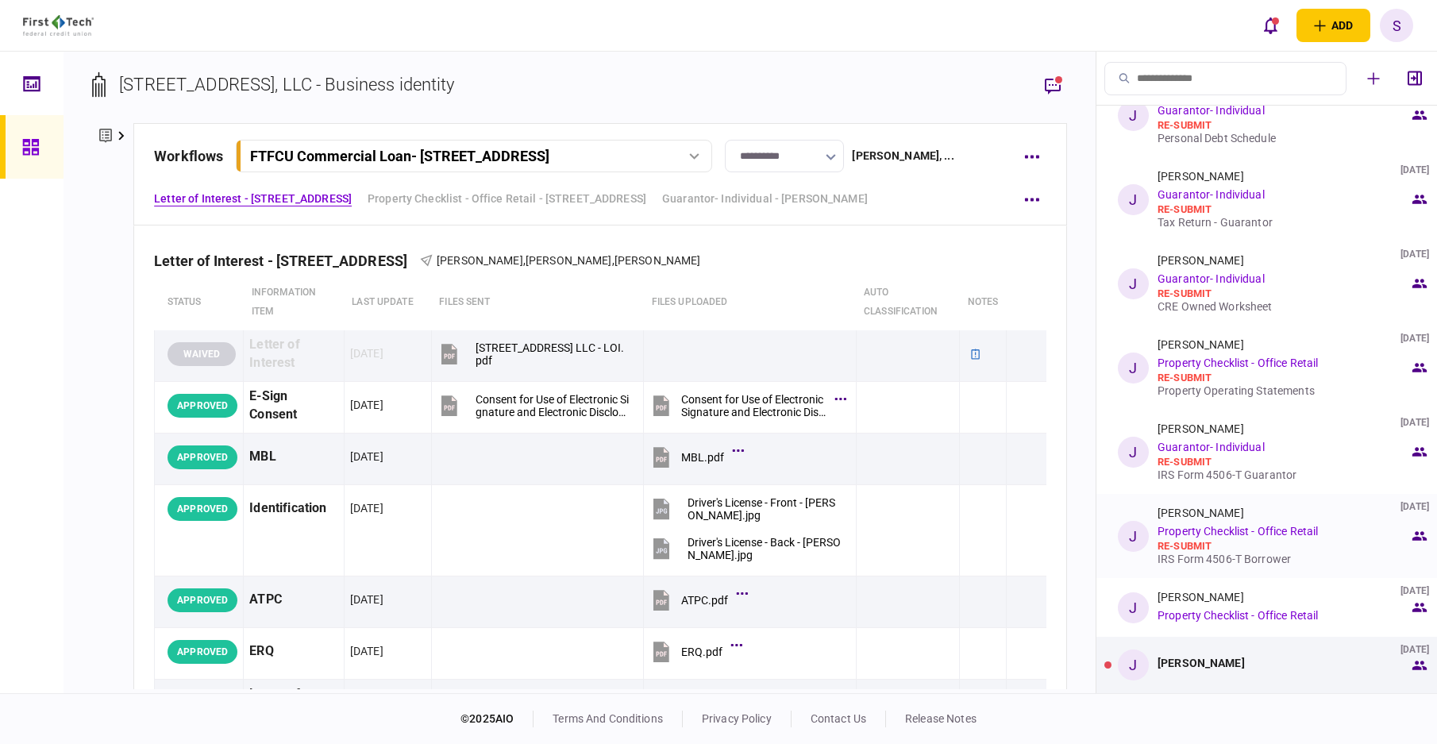
click at [1207, 517] on div "[PERSON_NAME]" at bounding box center [1200, 512] width 87 height 13
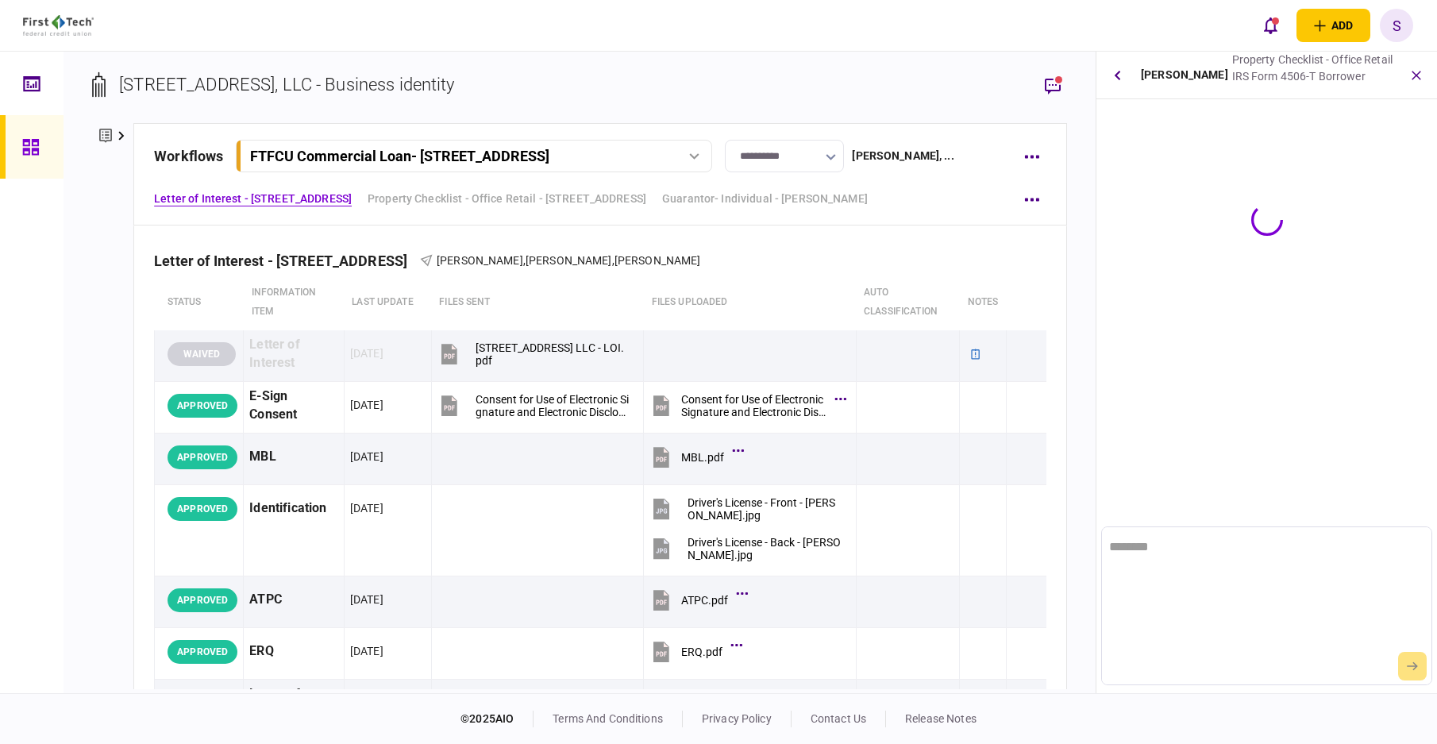
scroll to position [0, 0]
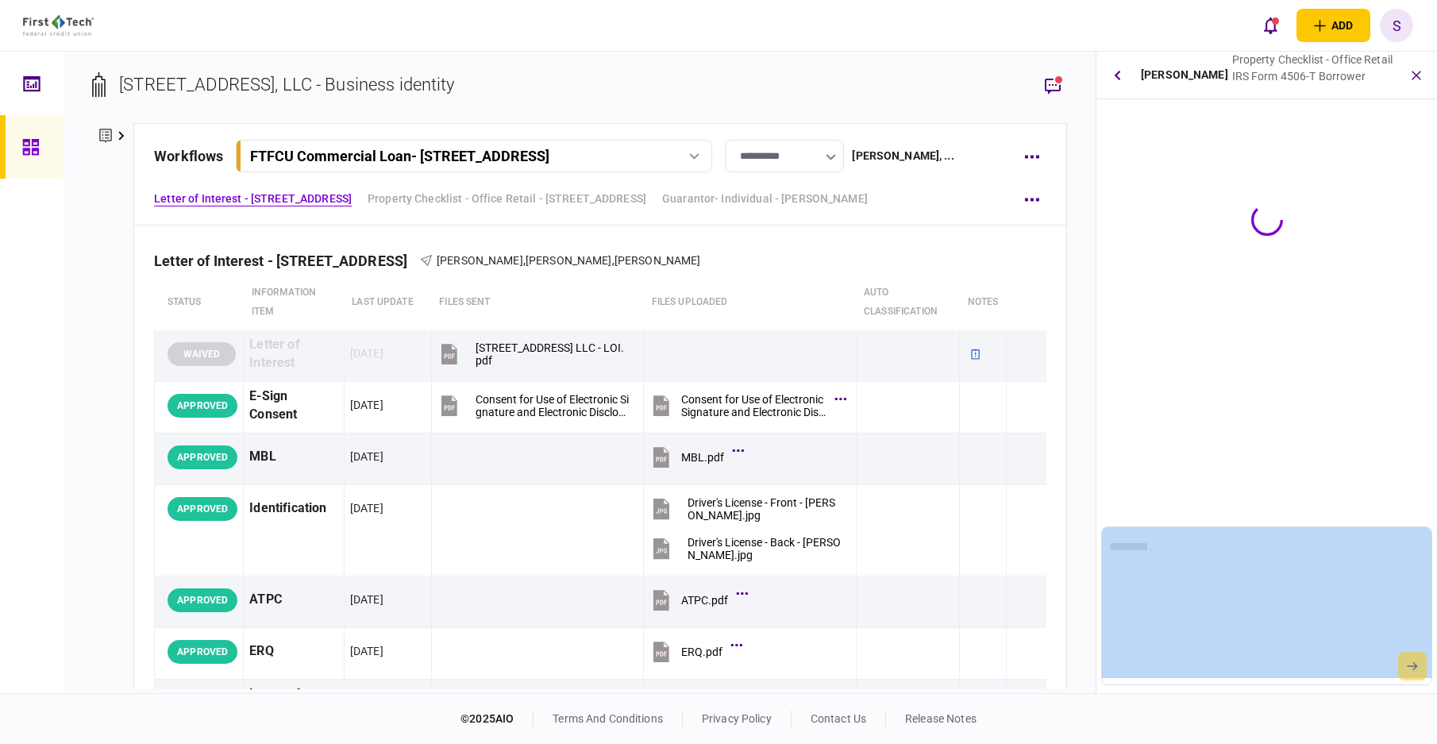
click at [1207, 516] on div "[PERSON_NAME] Property Checklist - Office Retail IRS Form 4506-T Borrower" at bounding box center [1266, 372] width 341 height 641
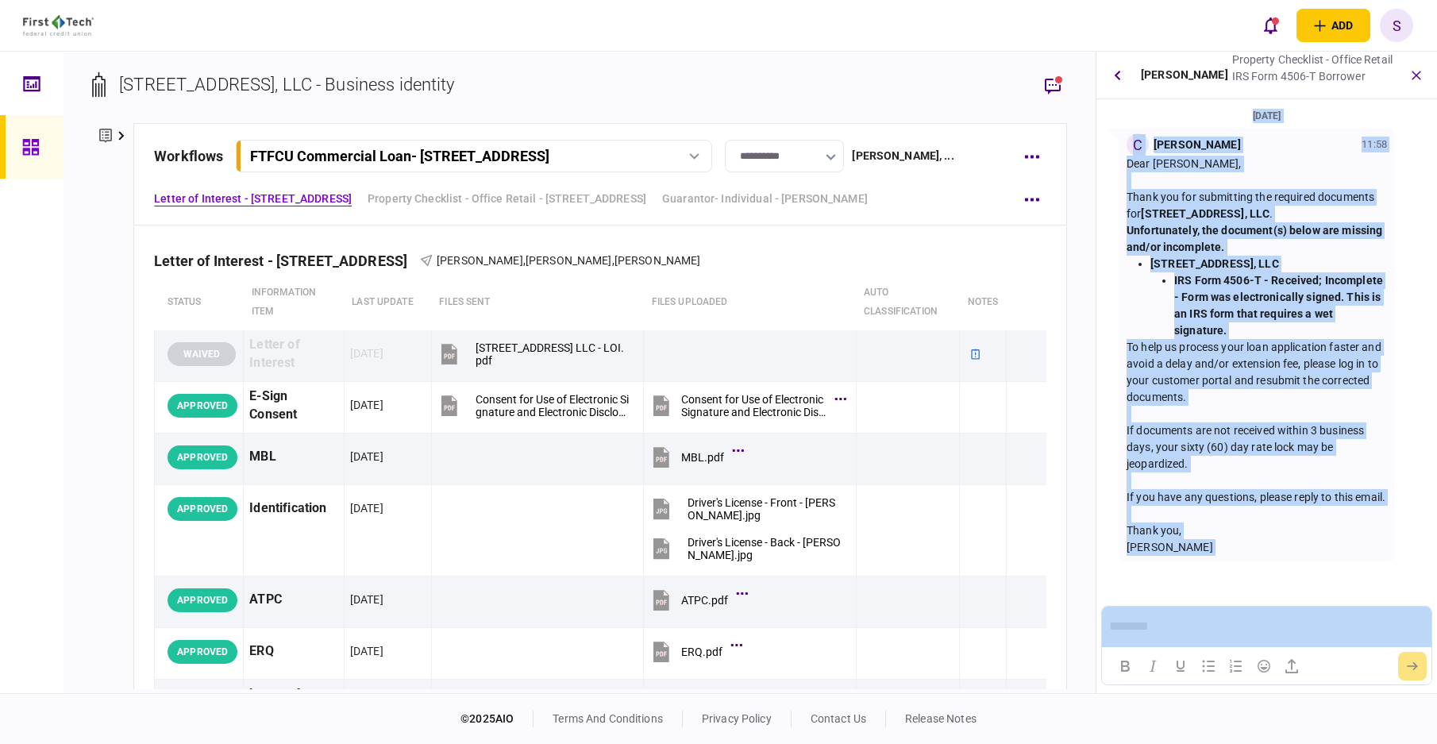
click at [1256, 463] on div "If documents are not received within 3 business days, your sixty (60) day rate …" at bounding box center [1256, 447] width 260 height 50
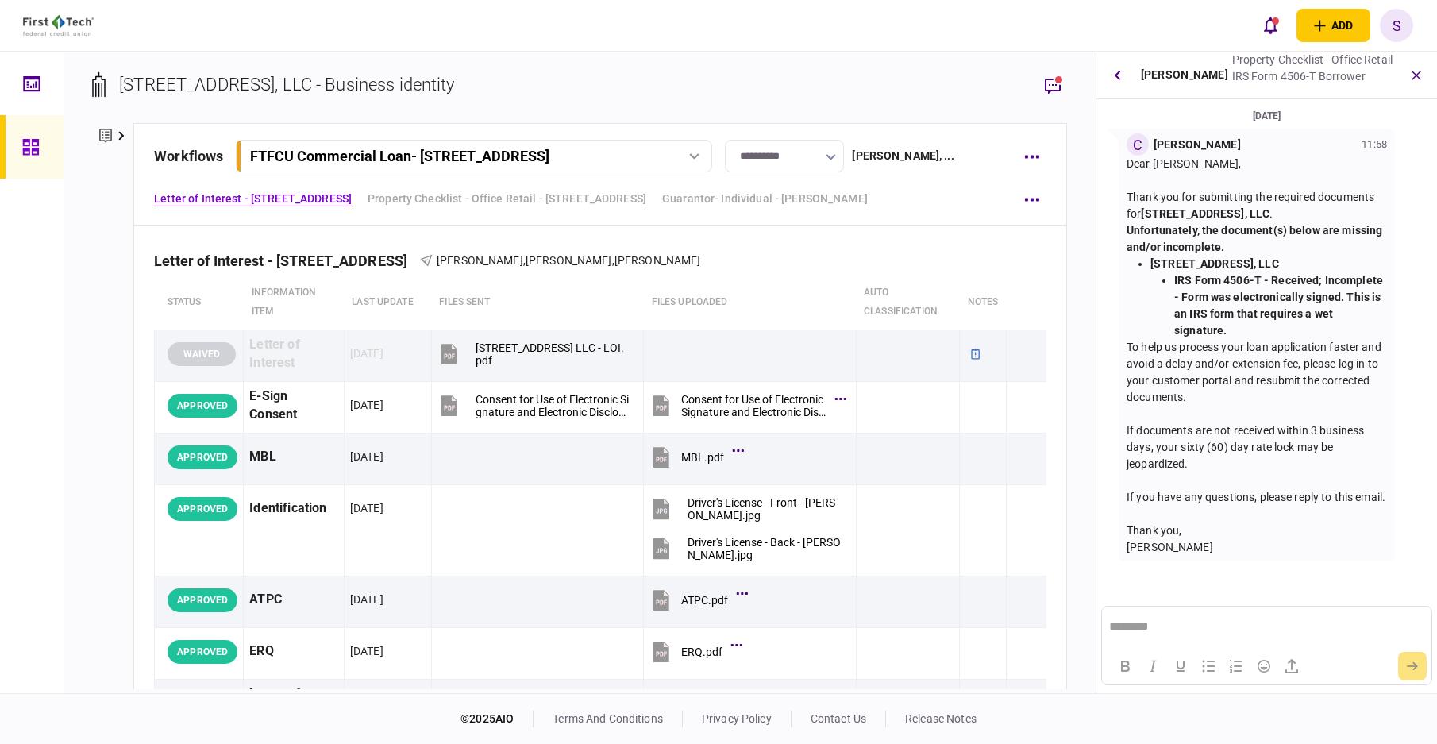
click at [1224, 312] on strong "IRS Form 4506-T - Received; Incomplete - Form was electronically signed. This i…" at bounding box center [1278, 305] width 209 height 63
drag, startPoint x: 1153, startPoint y: 263, endPoint x: 1292, endPoint y: 333, distance: 156.2
click at [1292, 333] on li "[STREET_ADDRESS], LLC IRS Form 4506-T - Received; Incomplete - Form was electro…" at bounding box center [1268, 297] width 237 height 83
copy li "[STREET_ADDRESS], LLC IRS Form 4506-T - Received; Incomplete - Form was electro…"
click at [1116, 82] on button "button" at bounding box center [1117, 75] width 29 height 29
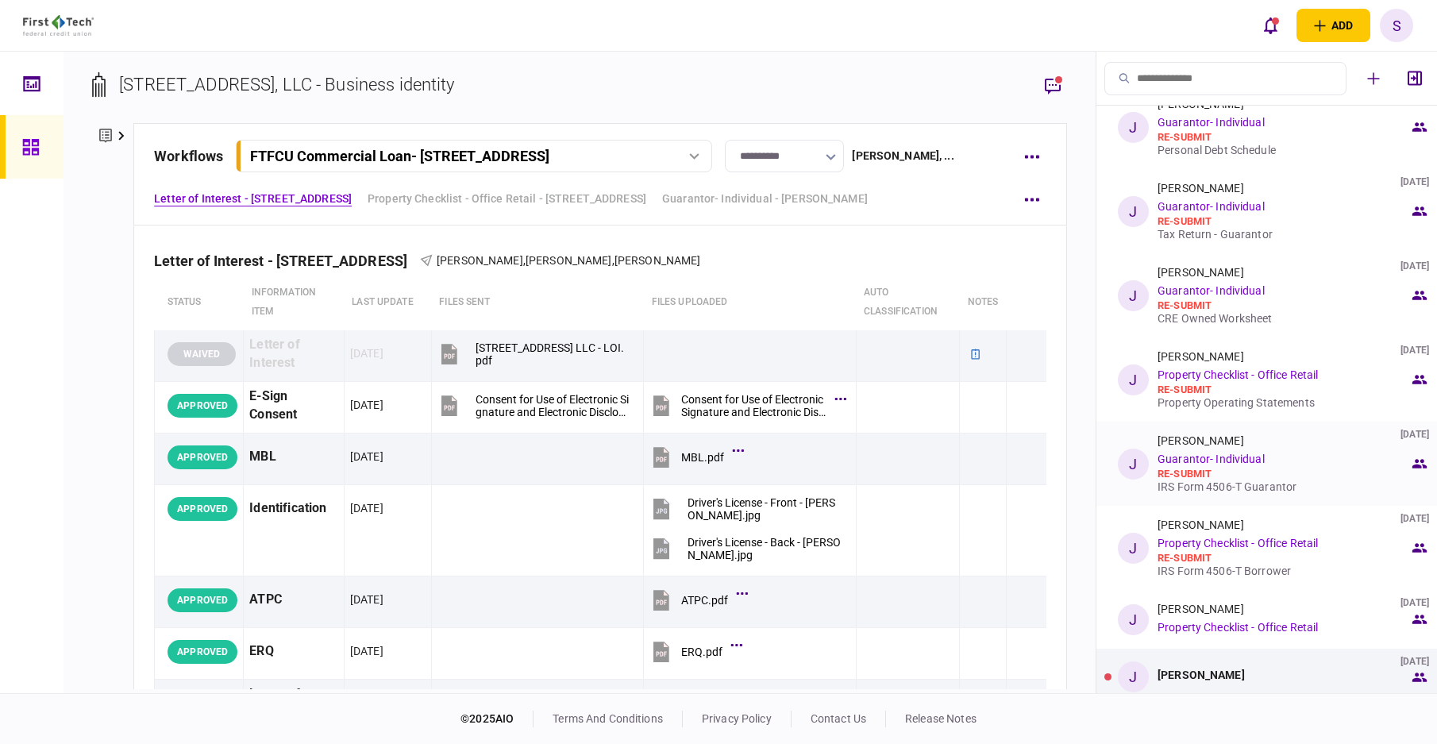
scroll to position [201, 0]
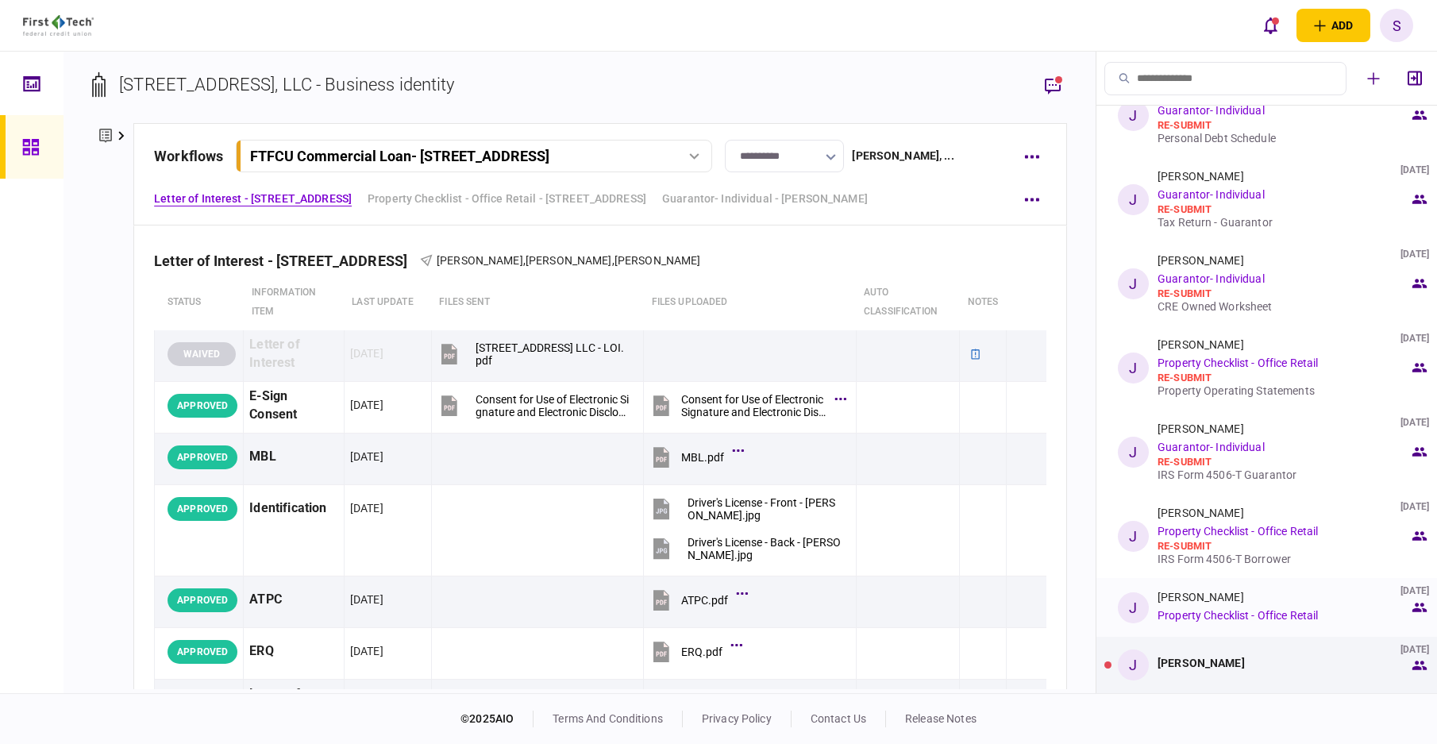
click at [1207, 613] on link "Property Checklist - Office Retail" at bounding box center [1237, 615] width 160 height 13
click at [1243, 613] on link "Property Checklist - Office Retail" at bounding box center [1237, 615] width 160 height 13
click at [1243, 612] on link "Property Checklist - Office Retail" at bounding box center [1237, 615] width 160 height 13
click at [1246, 612] on link "Property Checklist - Office Retail" at bounding box center [1237, 615] width 160 height 13
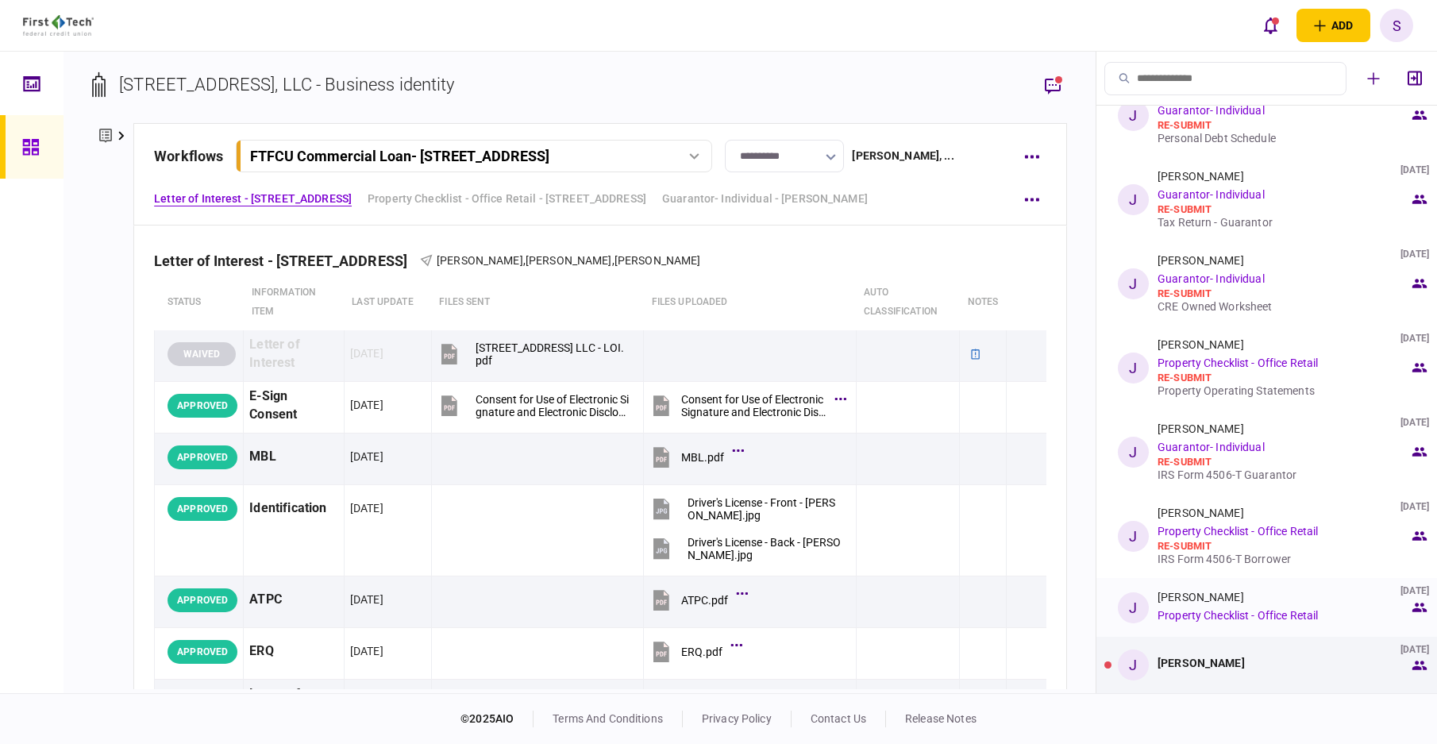
click at [1209, 606] on div "[PERSON_NAME] [DATE] Property Checklist - Office Retail" at bounding box center [1283, 607] width 252 height 33
click at [1209, 605] on div "Messages for step J [PERSON_NAME] [DATE] Guarantor- Individual re-submit Liquid…" at bounding box center [1266, 372] width 341 height 641
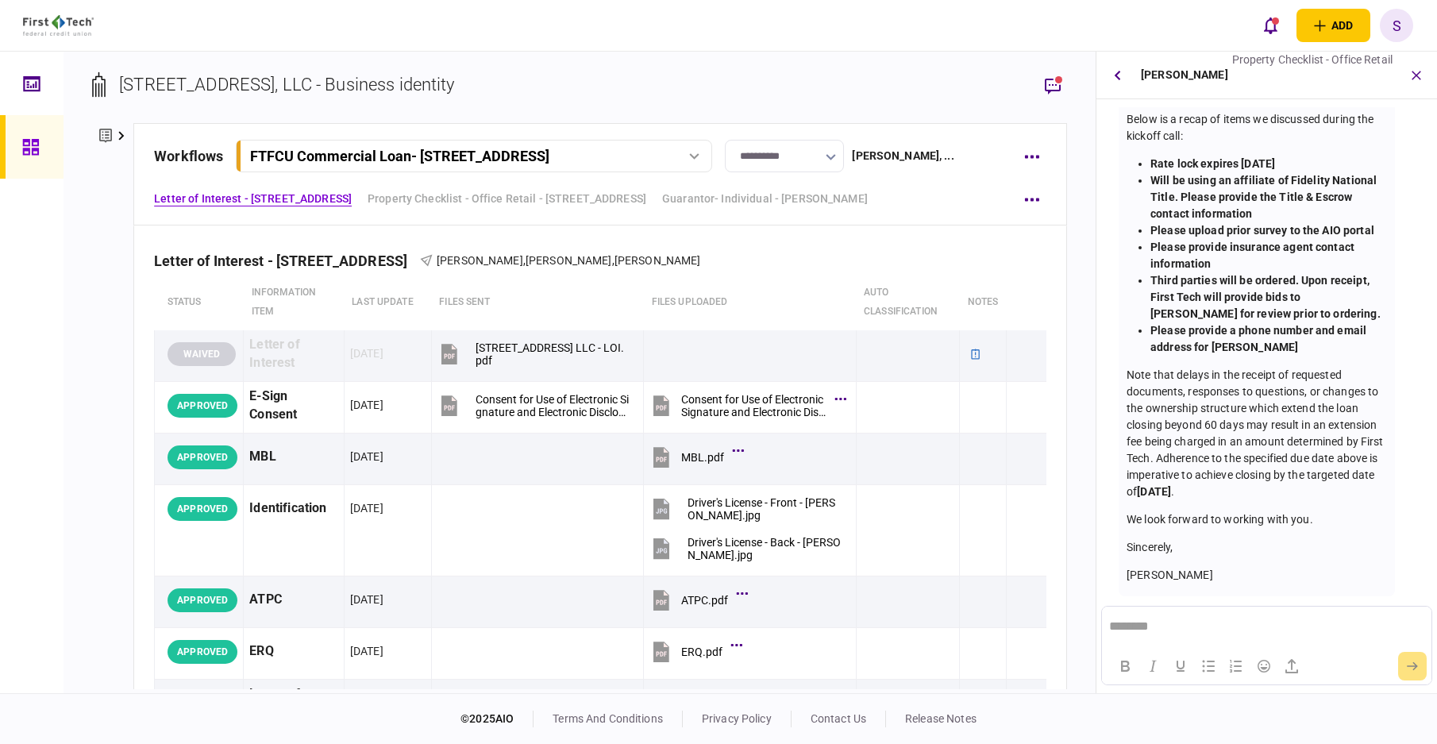
scroll to position [231, 0]
drag, startPoint x: 1235, startPoint y: 427, endPoint x: 1245, endPoint y: 398, distance: 30.1
click at [1235, 426] on p "Note that delays in the receipt of requested documents, responses to questions,…" at bounding box center [1256, 430] width 260 height 133
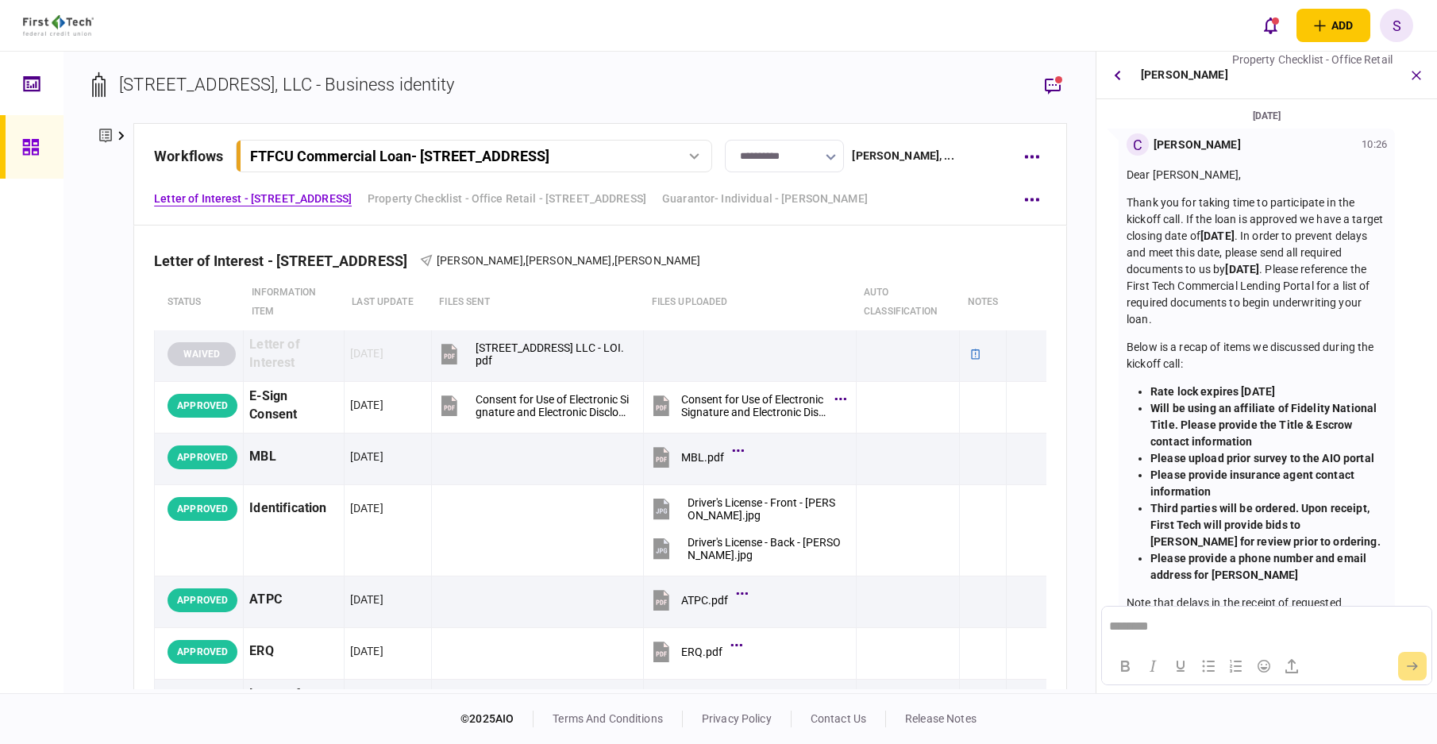
click at [1230, 301] on p "Thank you for taking time to participate in the kickoff call. If the loan is ap…" at bounding box center [1256, 260] width 260 height 133
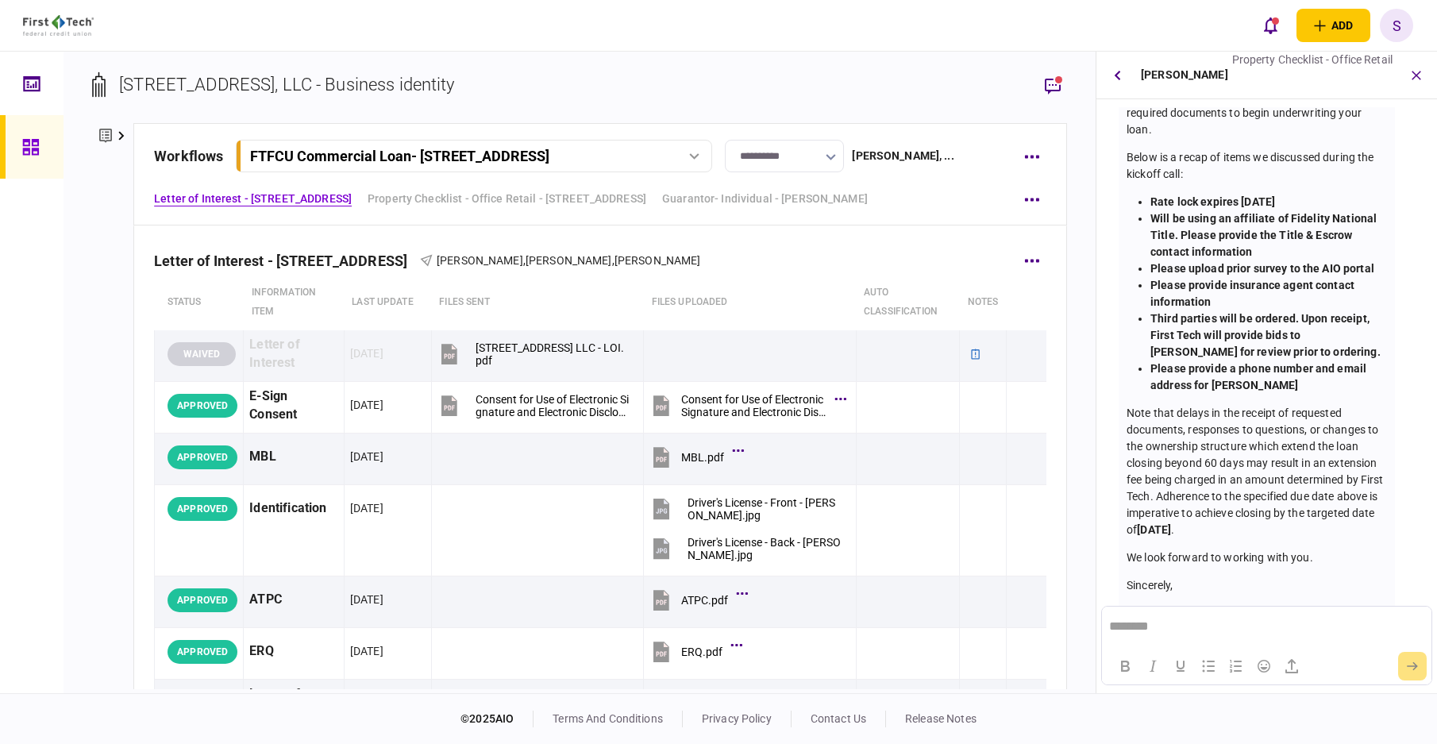
scroll to position [152, 0]
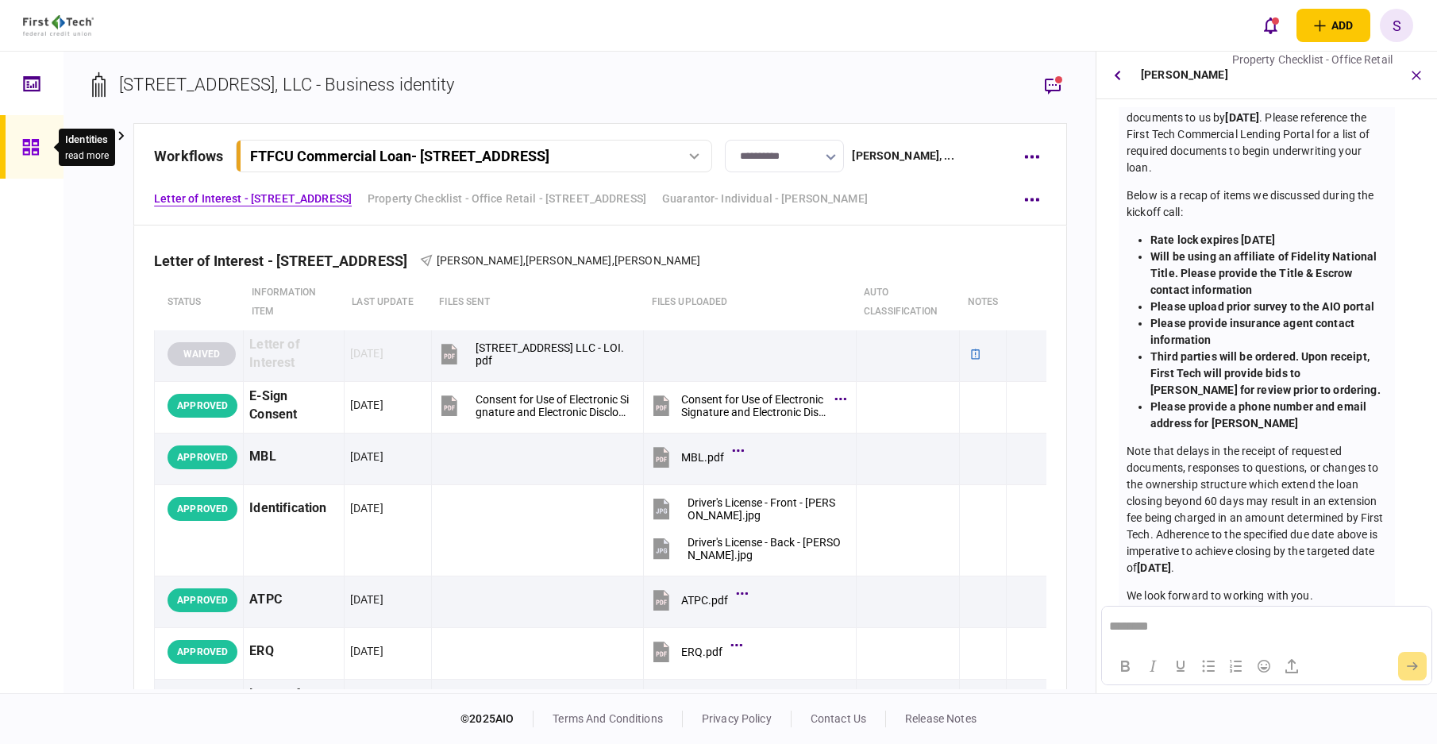
click at [33, 157] on div at bounding box center [34, 147] width 25 height 64
